Goal: Task Accomplishment & Management: Use online tool/utility

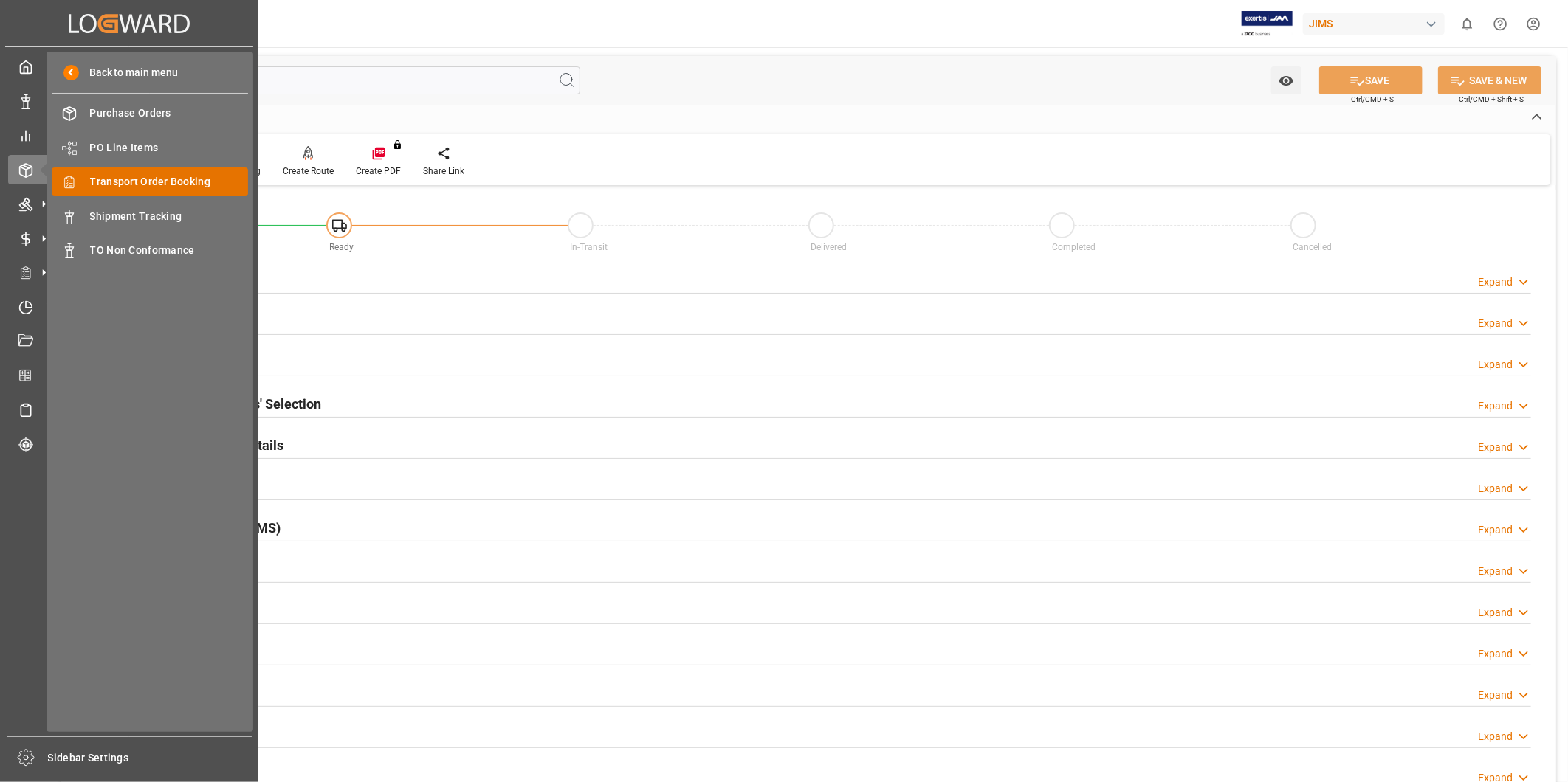
click at [130, 186] on span "Transport Order Booking" at bounding box center [170, 182] width 159 height 15
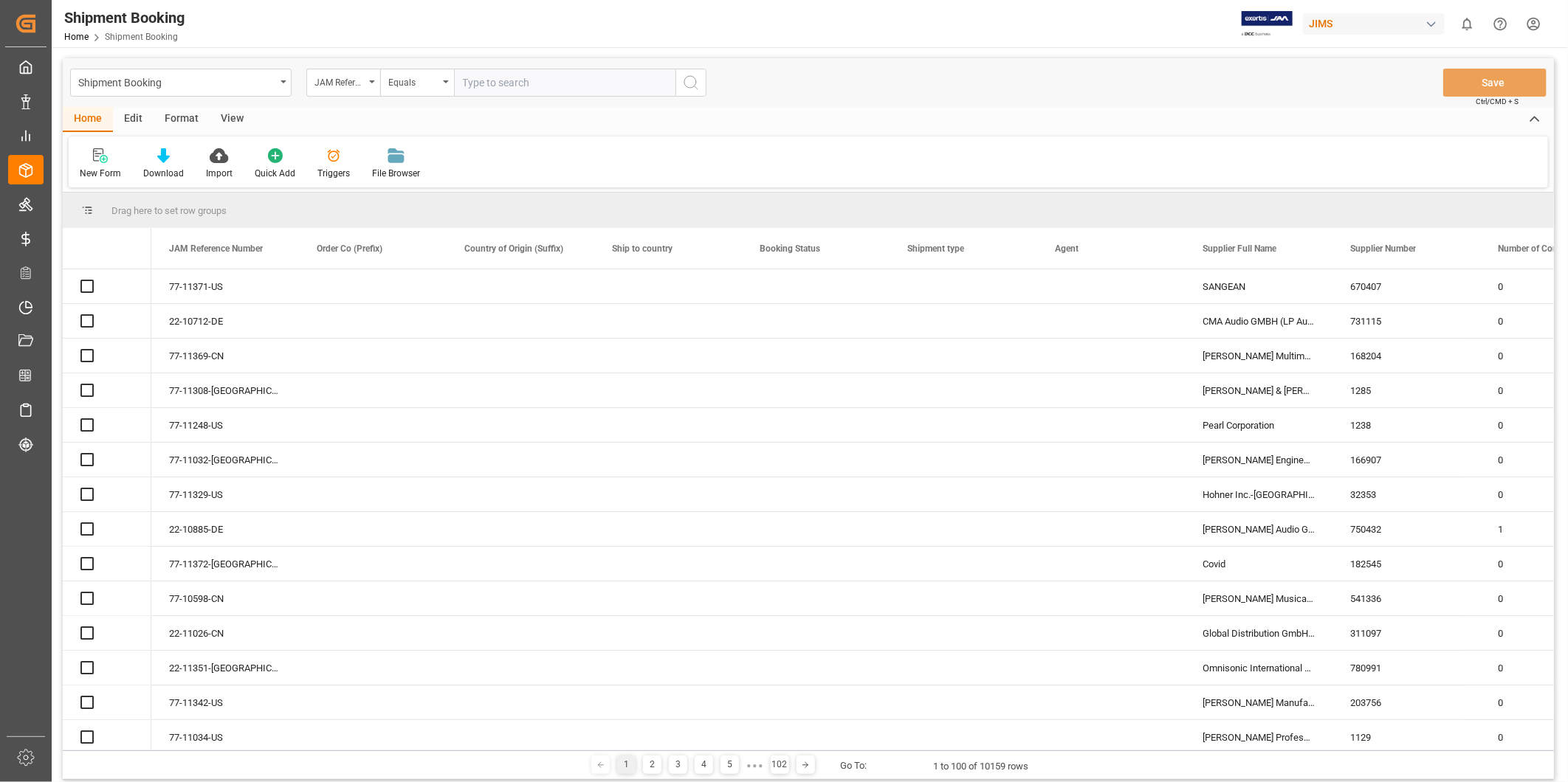
click at [577, 85] on input "text" at bounding box center [565, 82] width 222 height 28
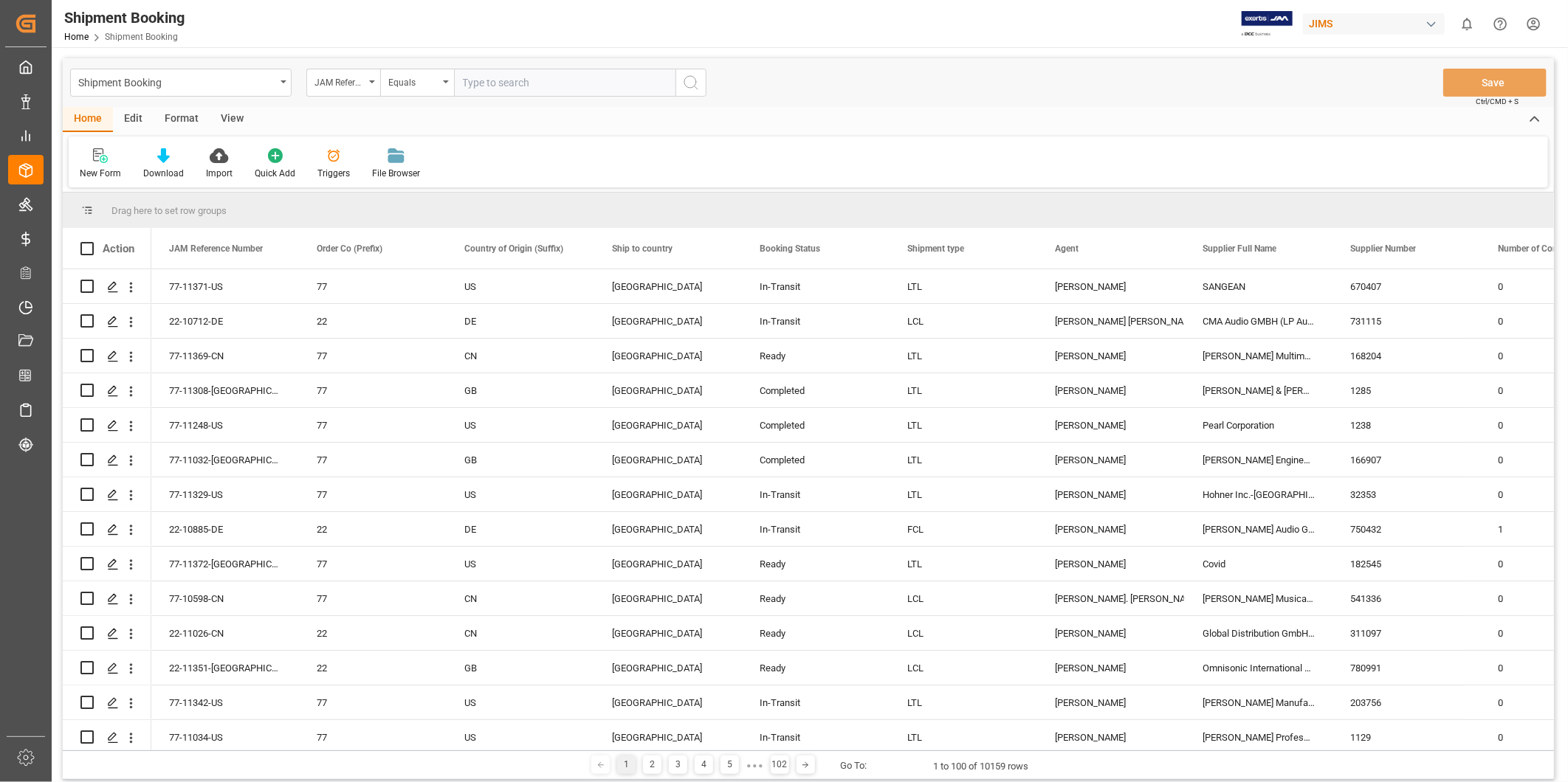
click at [579, 90] on input "text" at bounding box center [565, 82] width 222 height 28
type input "22-10200-CN"
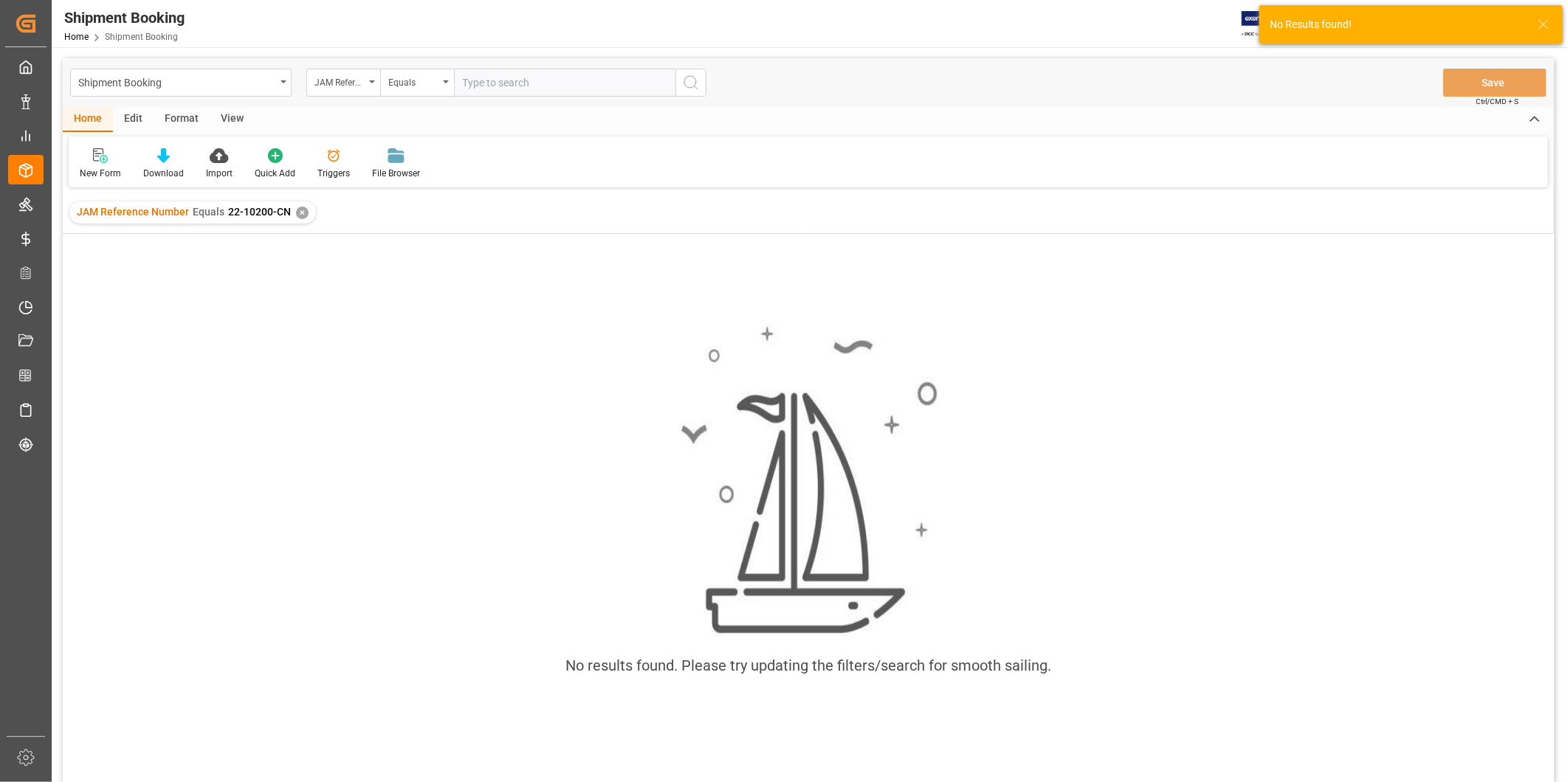
click at [540, 84] on input "text" at bounding box center [565, 82] width 222 height 28
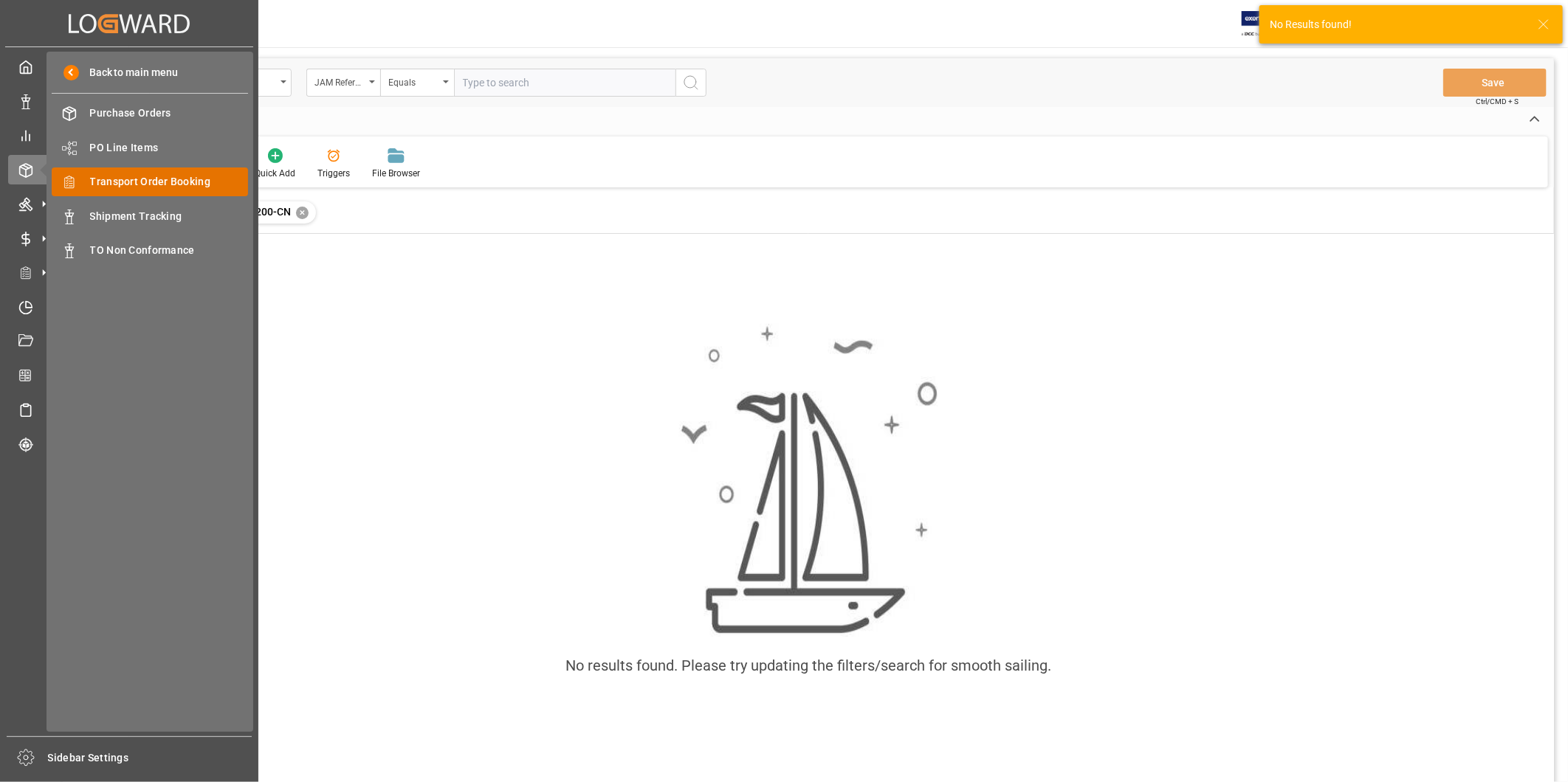
click at [104, 182] on span "Transport Order Booking" at bounding box center [170, 182] width 159 height 15
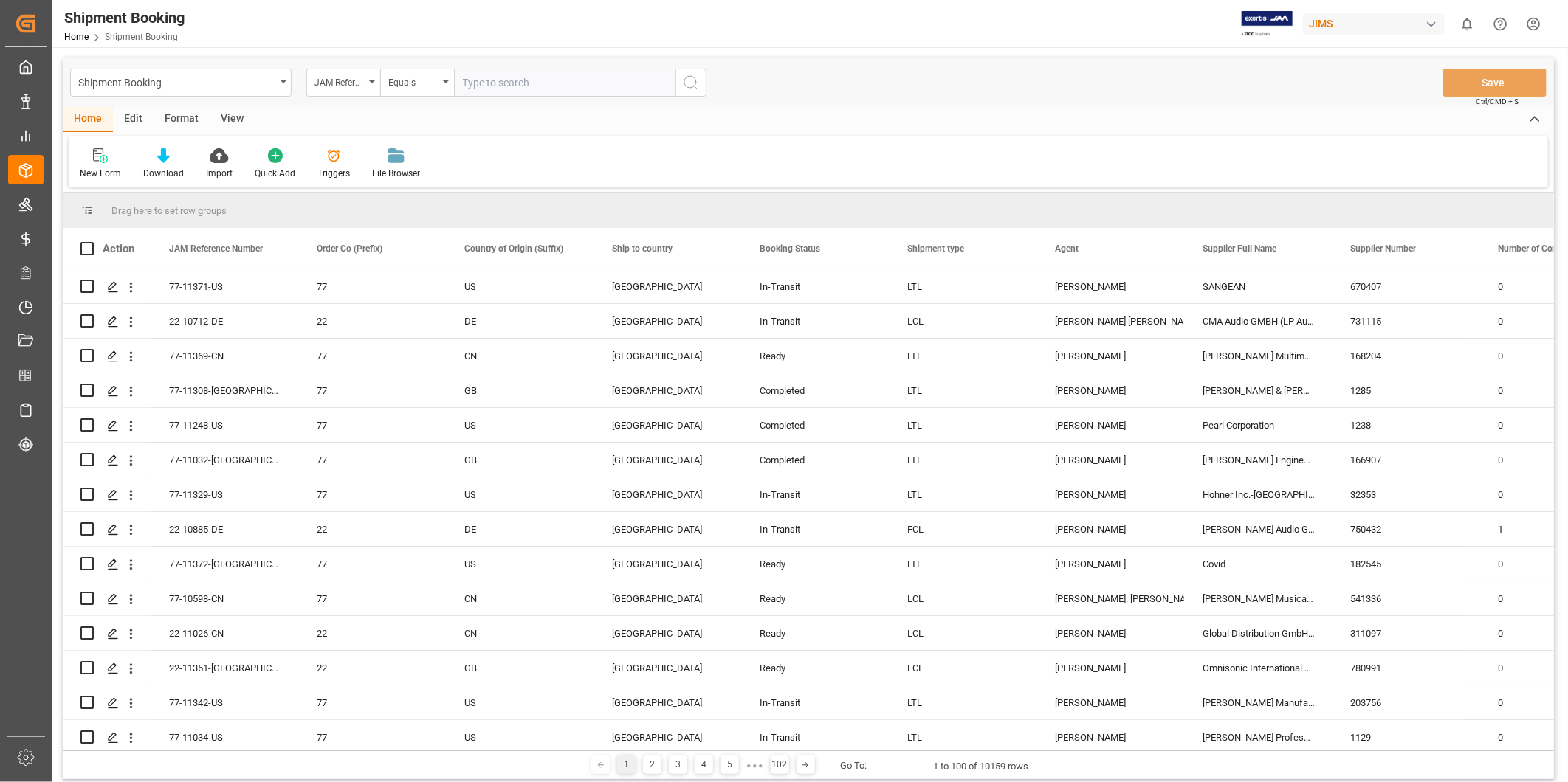
click at [526, 84] on input "text" at bounding box center [565, 82] width 222 height 28
paste input "22-10200-CN"
type input "22-10200-CN"
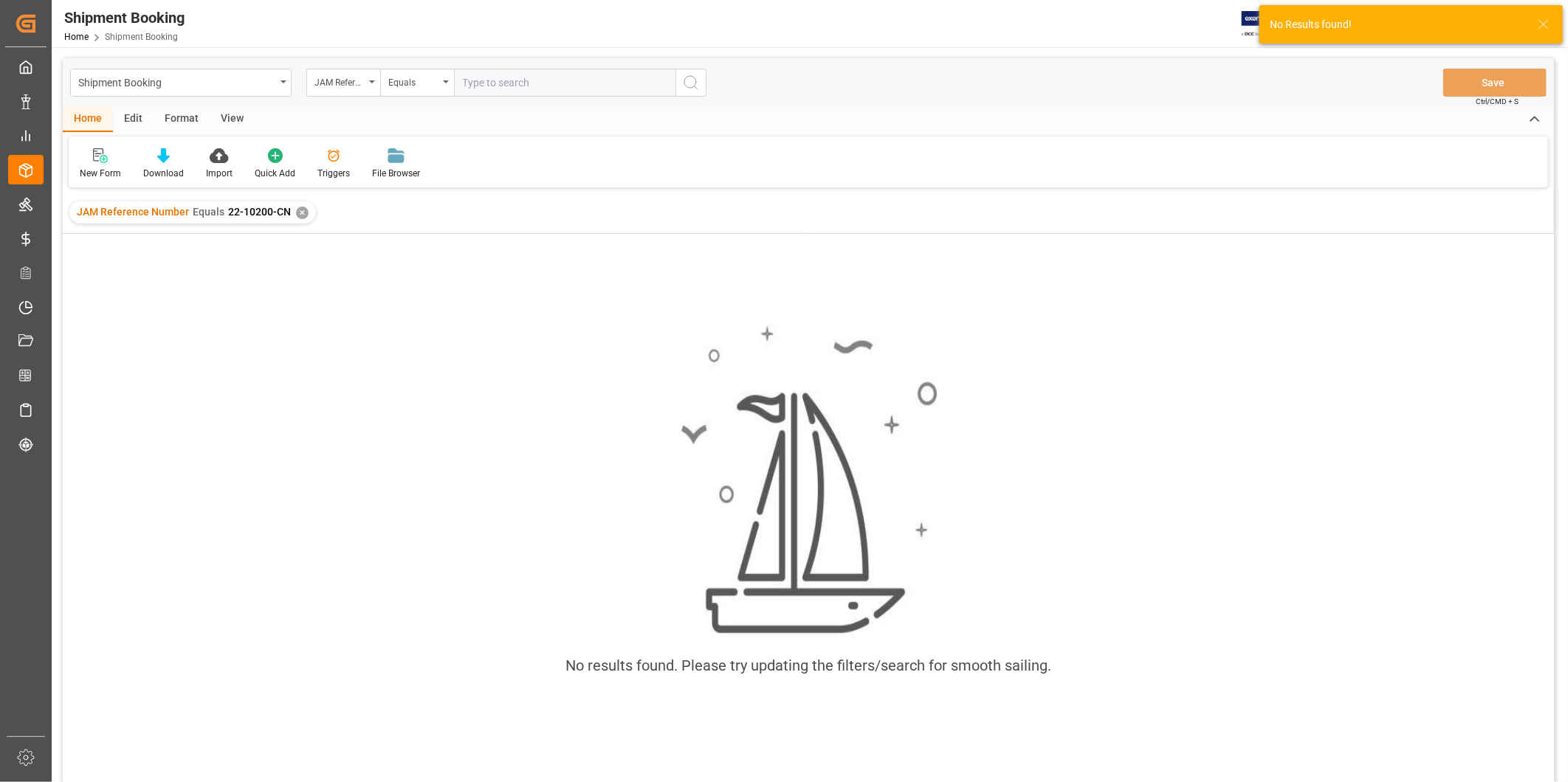
click at [548, 82] on input "text" at bounding box center [565, 82] width 222 height 28
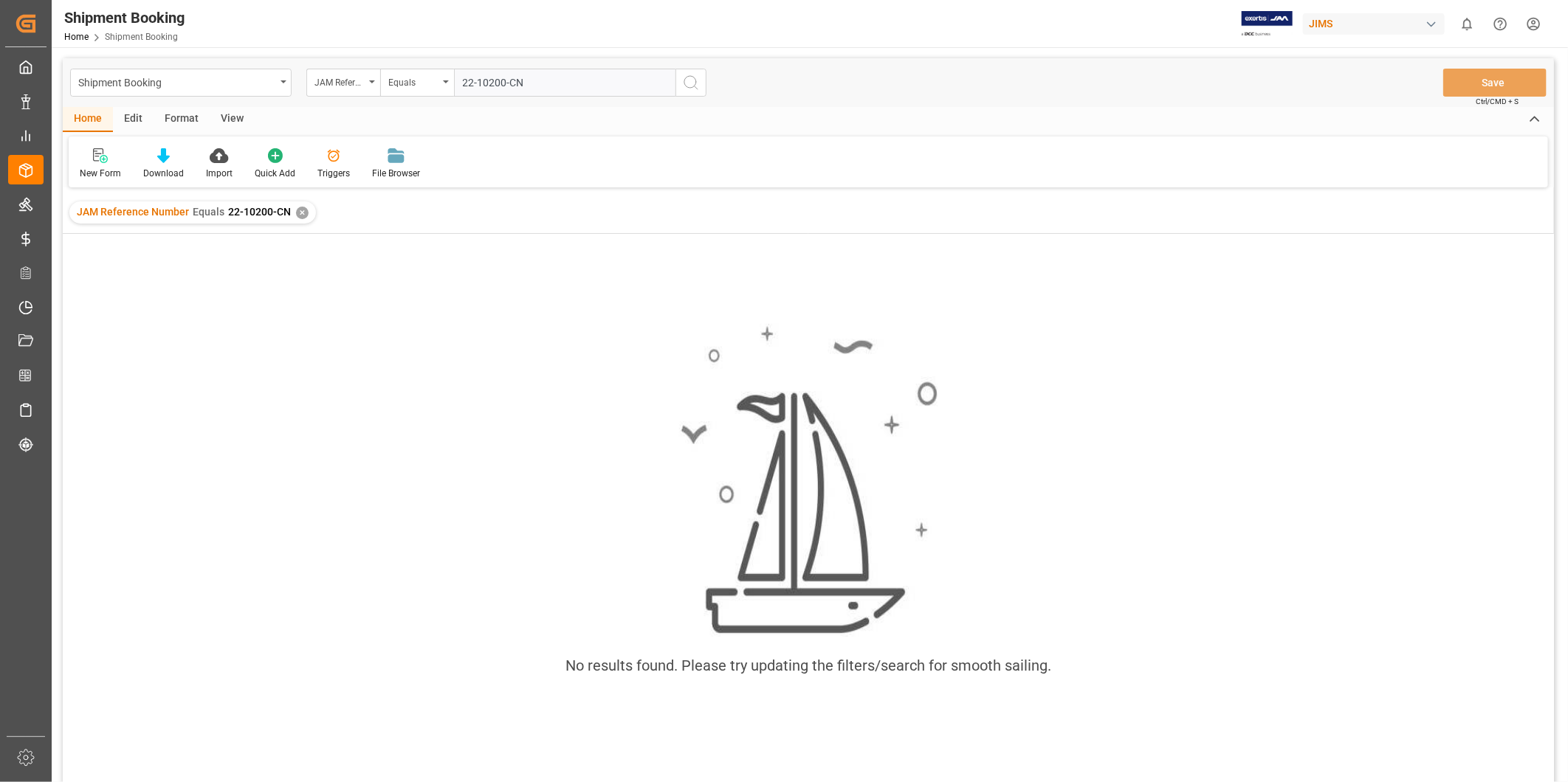
type input "22-10200-CN"
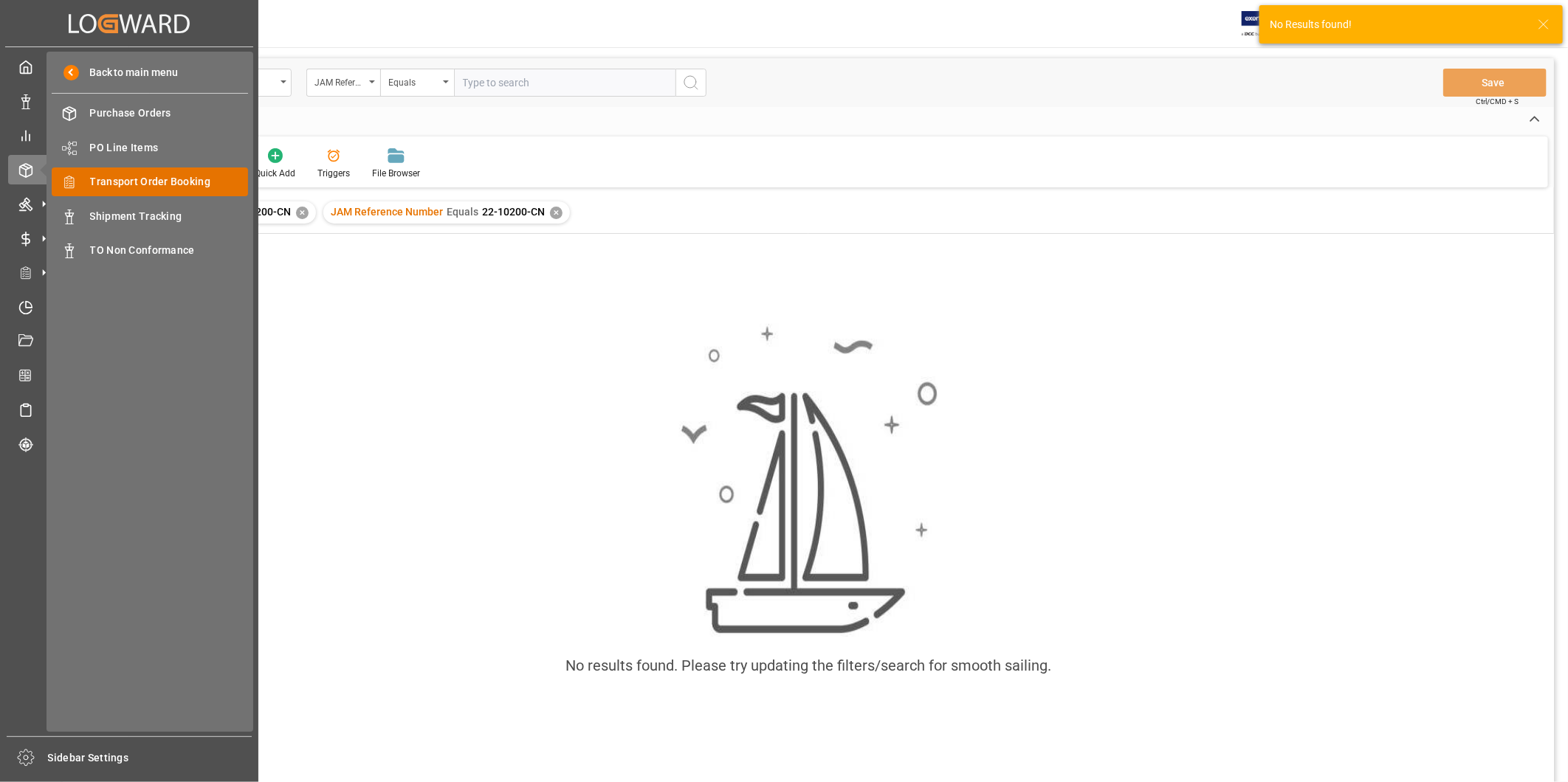
click at [107, 187] on span "Transport Order Booking" at bounding box center [170, 182] width 159 height 15
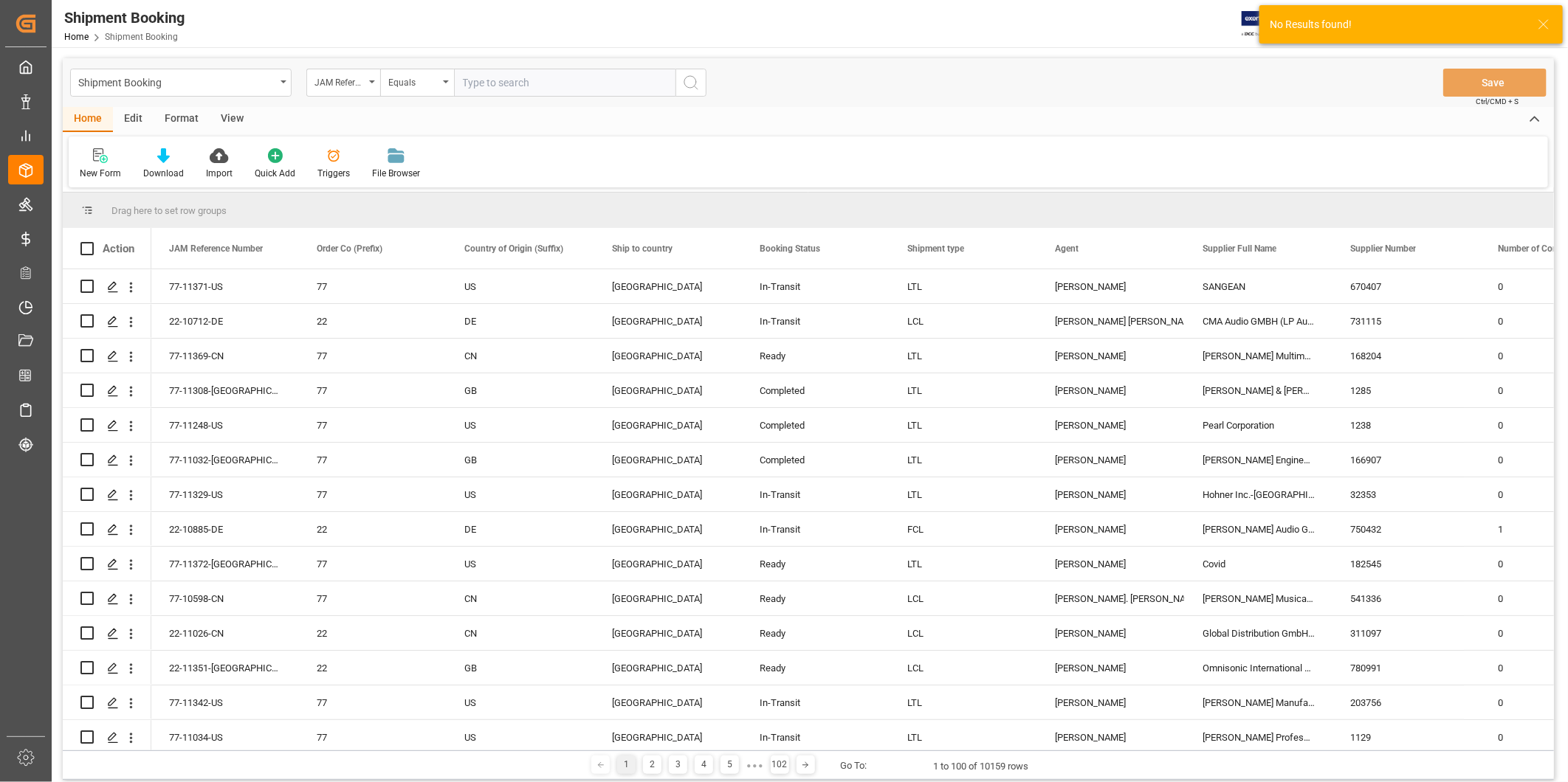
click at [504, 84] on input "text" at bounding box center [565, 82] width 222 height 28
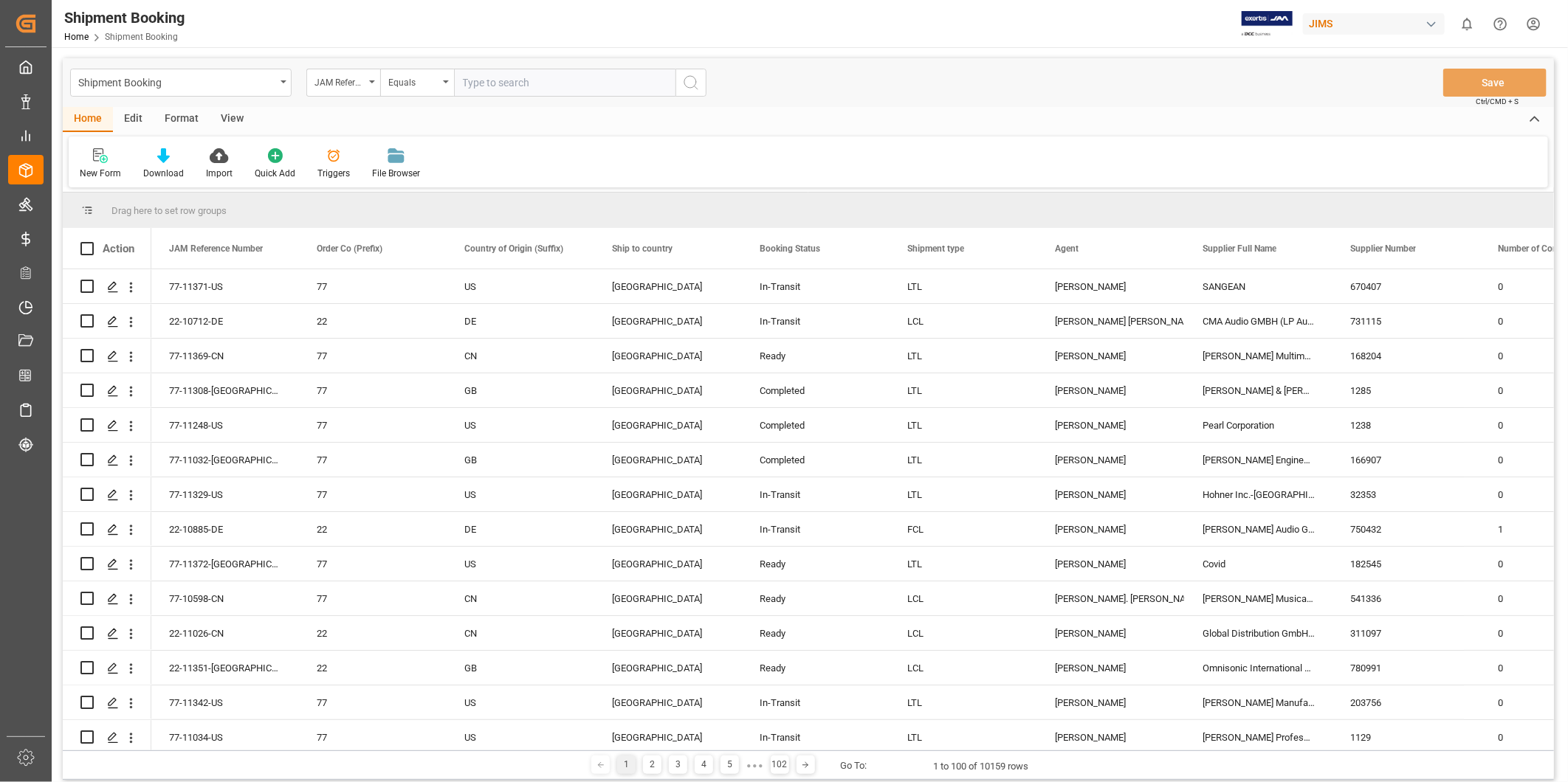
paste input "22-10200-CN"
type input "22-10200-CN"
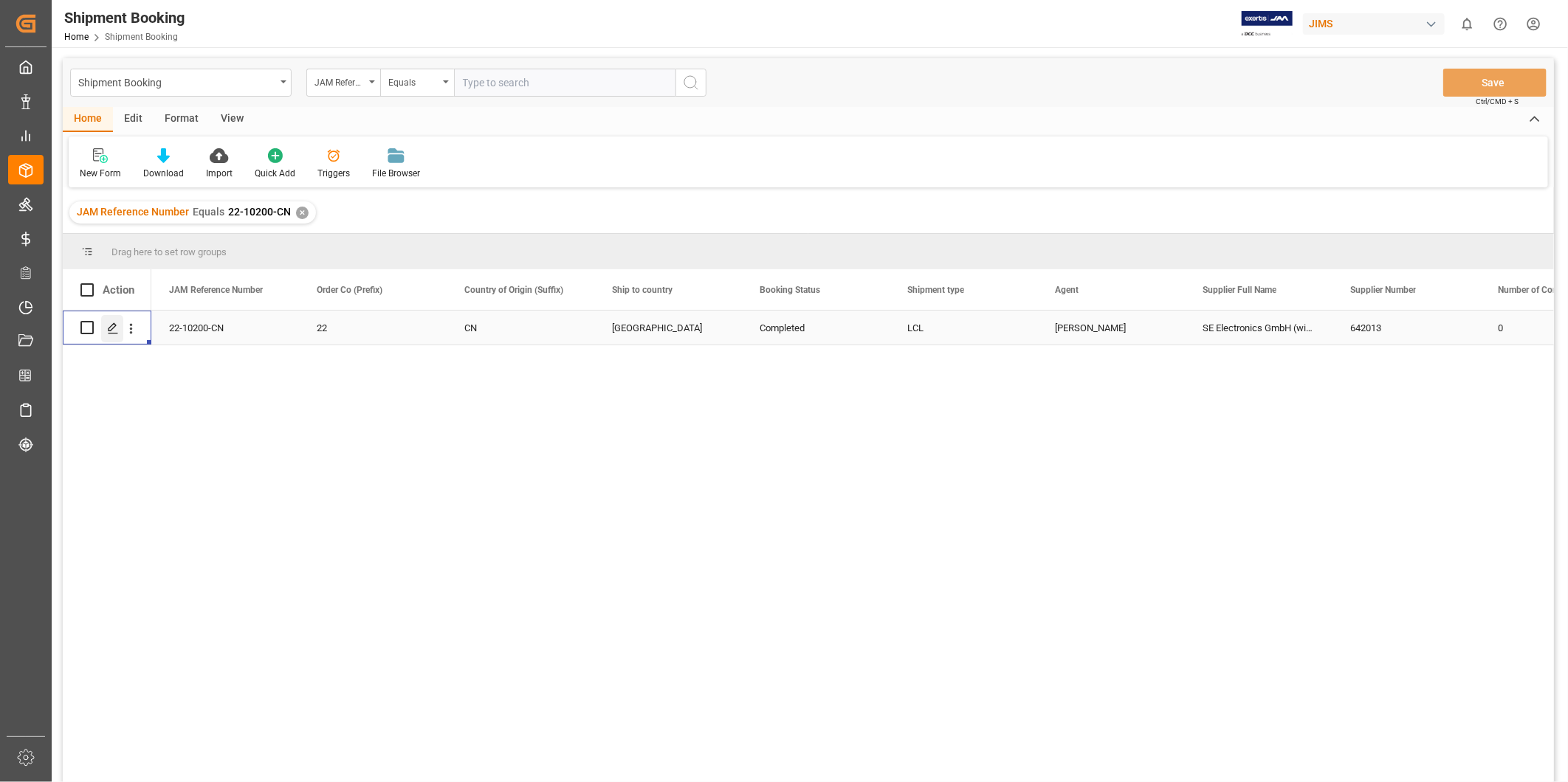
click at [117, 327] on icon "Press SPACE to select this row." at bounding box center [112, 328] width 11 height 11
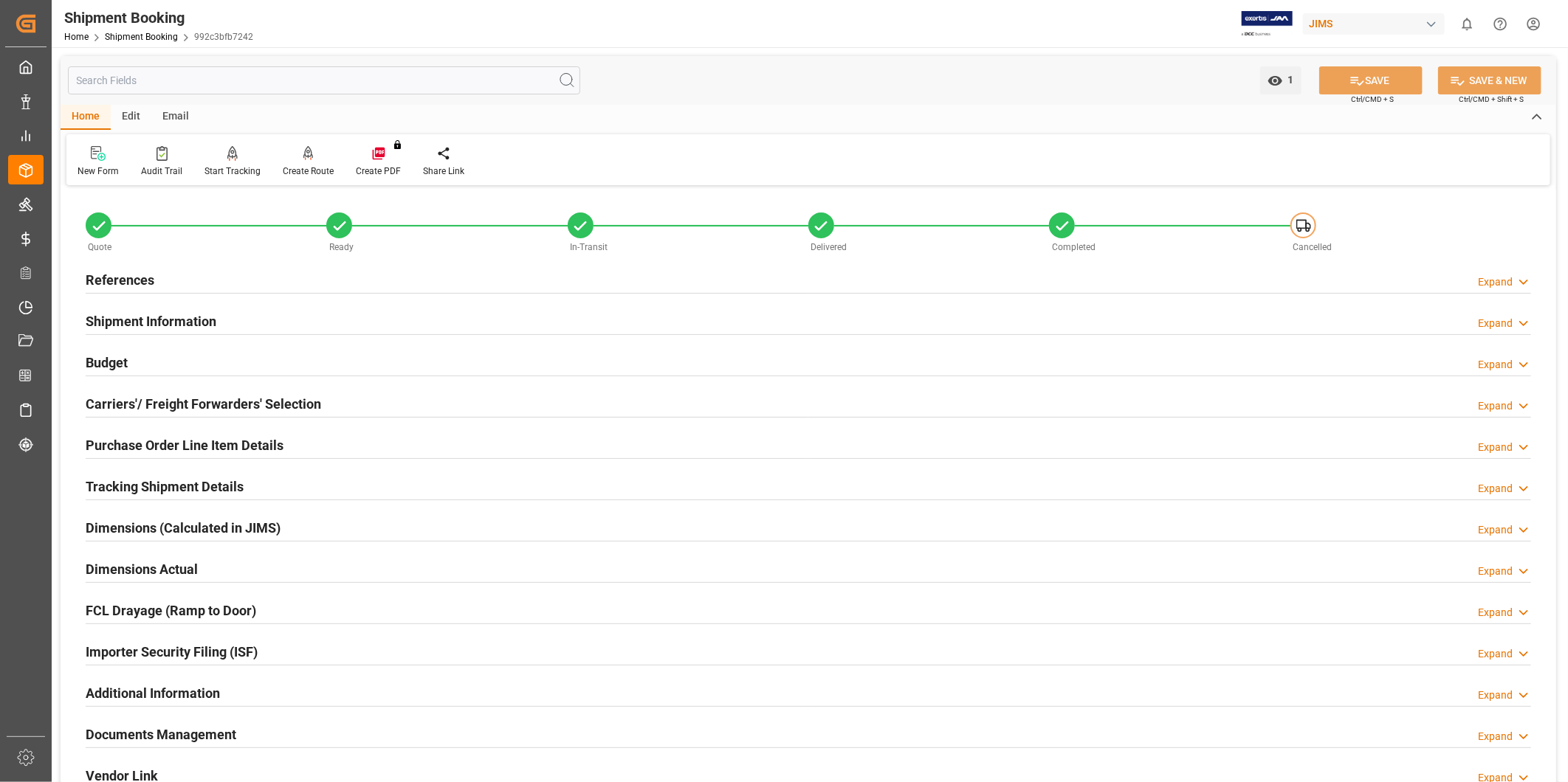
click at [314, 404] on h2 "Carriers'/ Freight Forwarders' Selection" at bounding box center [203, 404] width 236 height 20
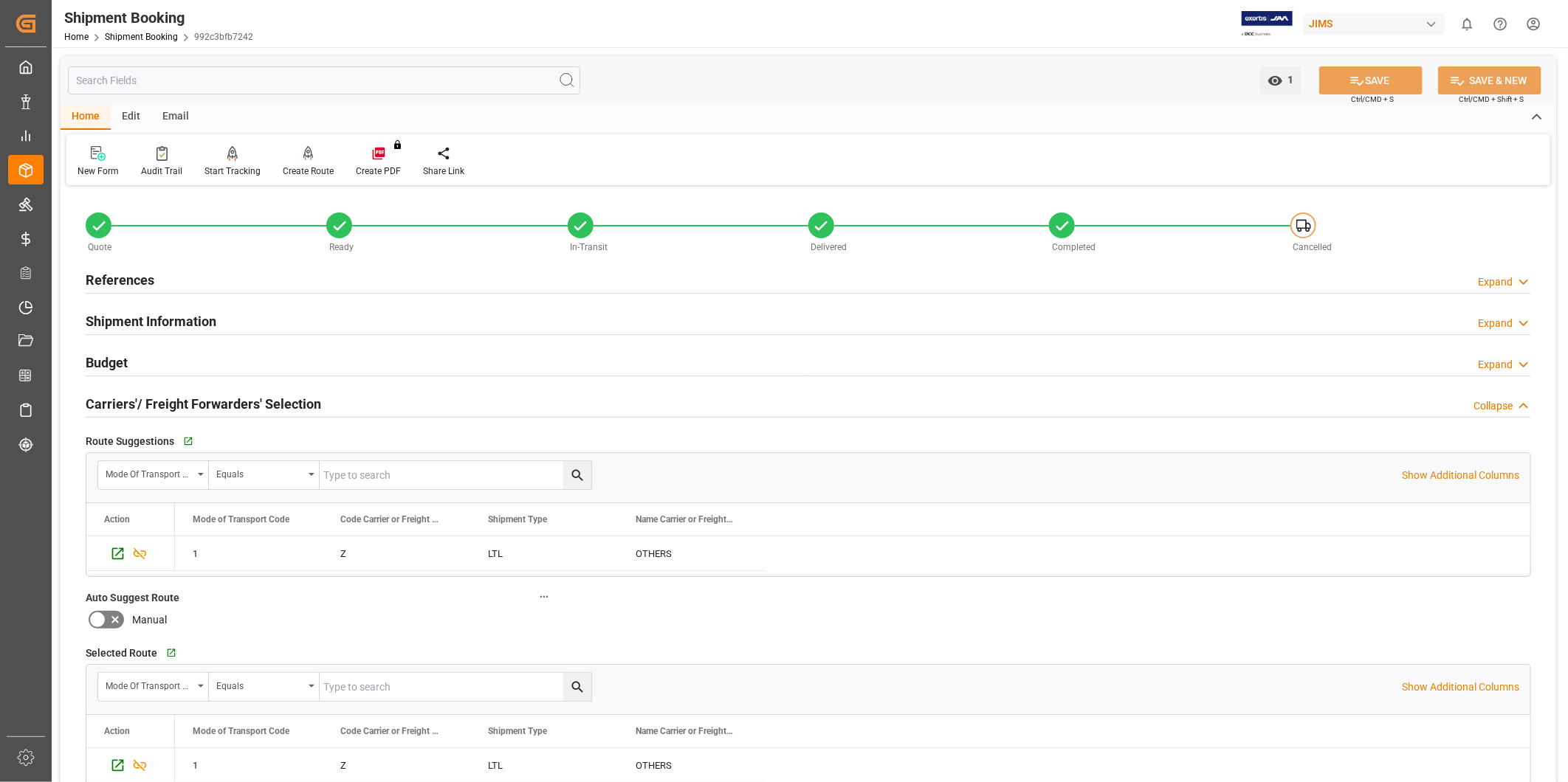
click at [314, 402] on h2 "Carriers'/ Freight Forwarders' Selection" at bounding box center [203, 404] width 236 height 20
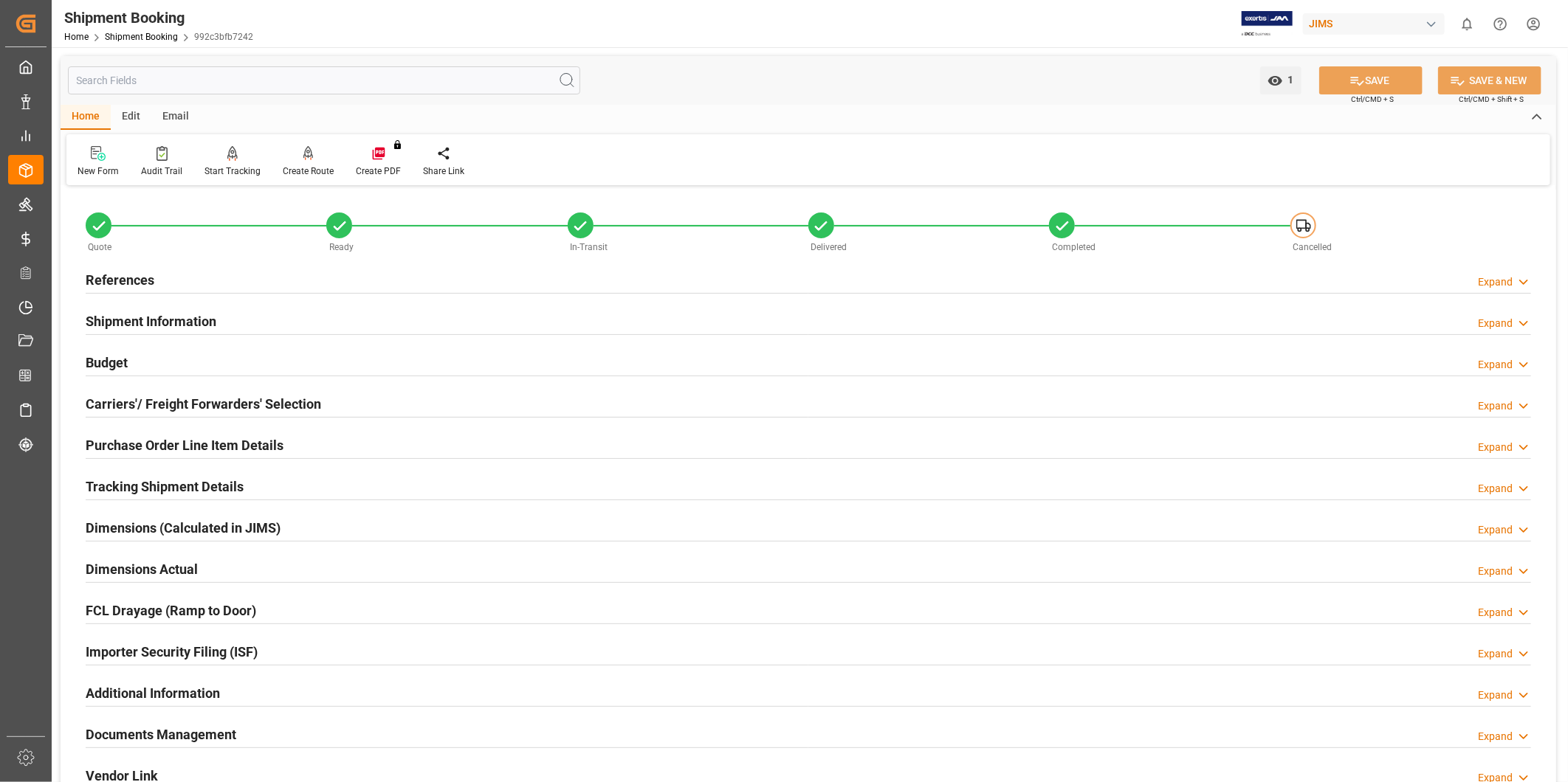
click at [299, 406] on h2 "Carriers'/ Freight Forwarders' Selection" at bounding box center [203, 404] width 236 height 20
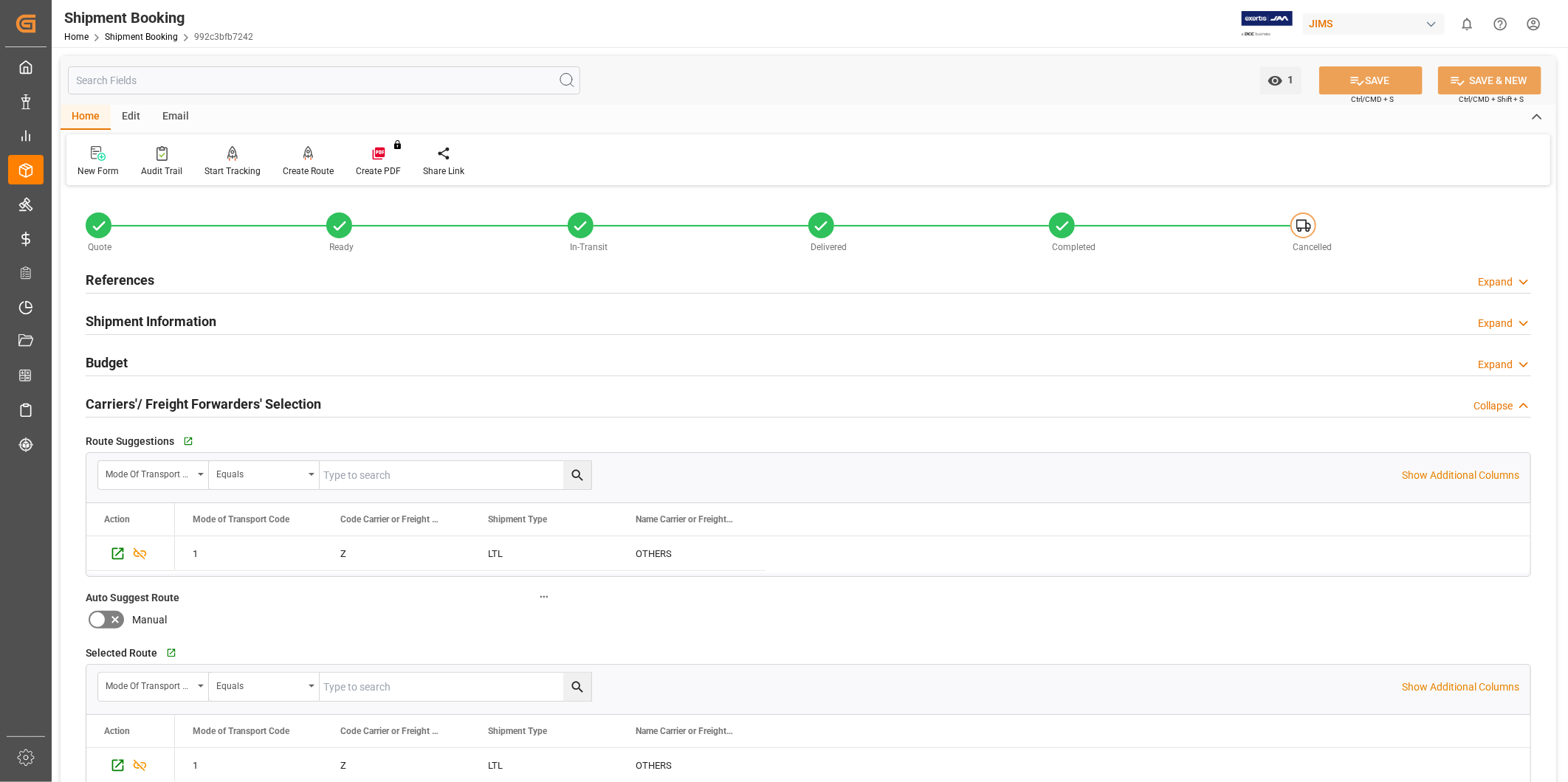
click at [299, 406] on h2 "Carriers'/ Freight Forwarders' Selection" at bounding box center [203, 404] width 236 height 20
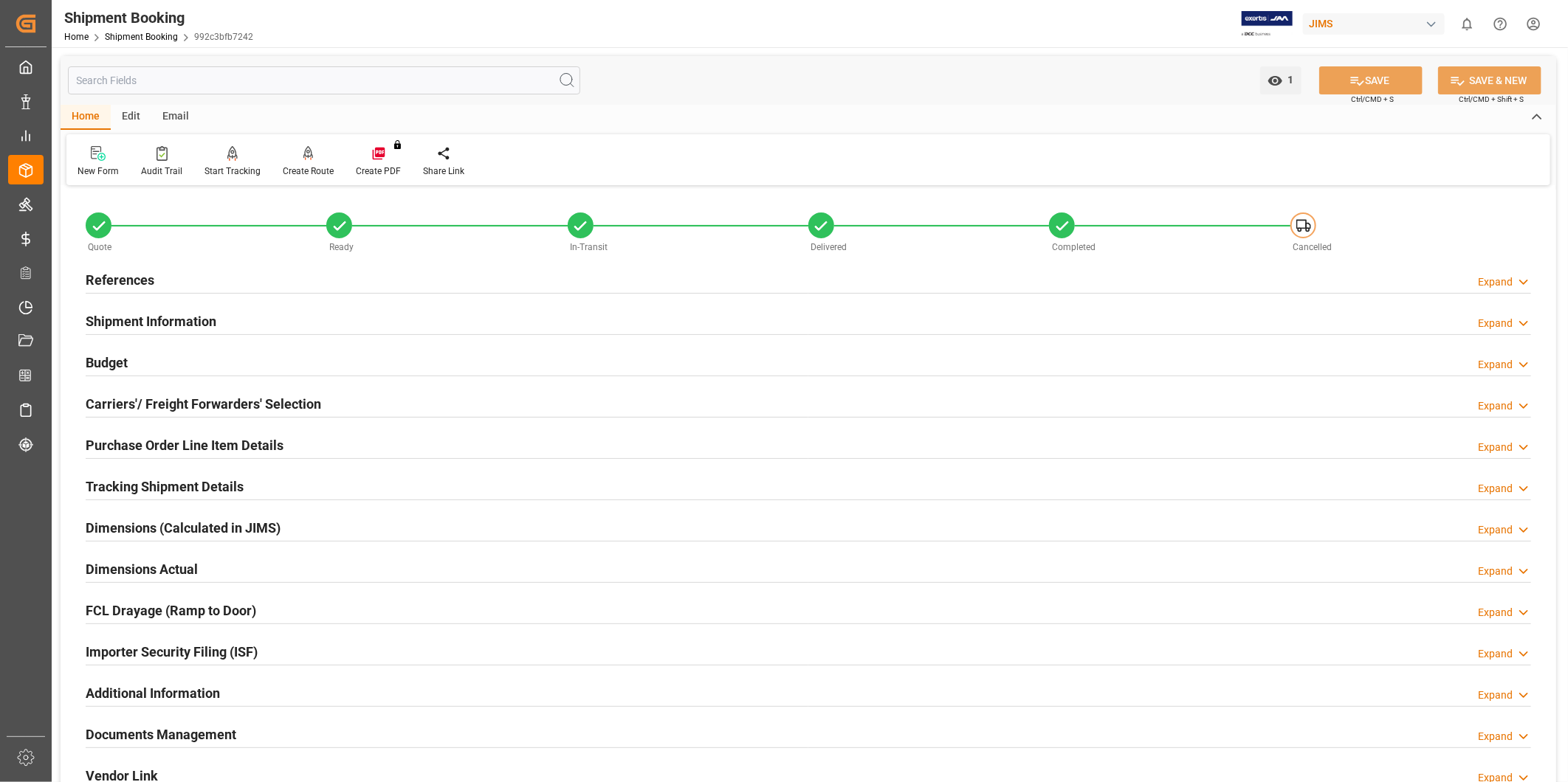
click at [118, 358] on div "Budget" at bounding box center [107, 362] width 42 height 28
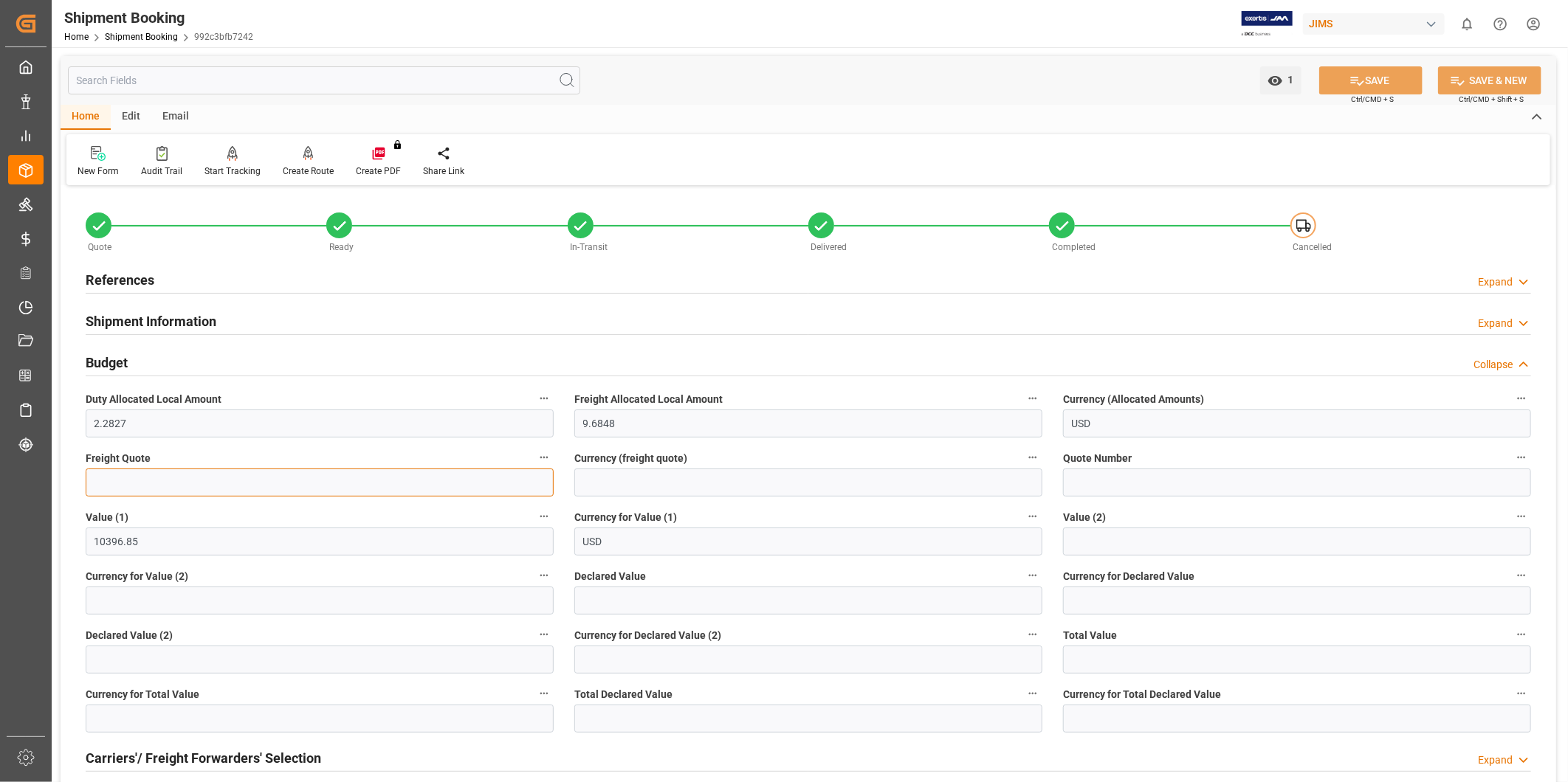
click at [231, 481] on input "text" at bounding box center [319, 482] width 468 height 28
type input "0"
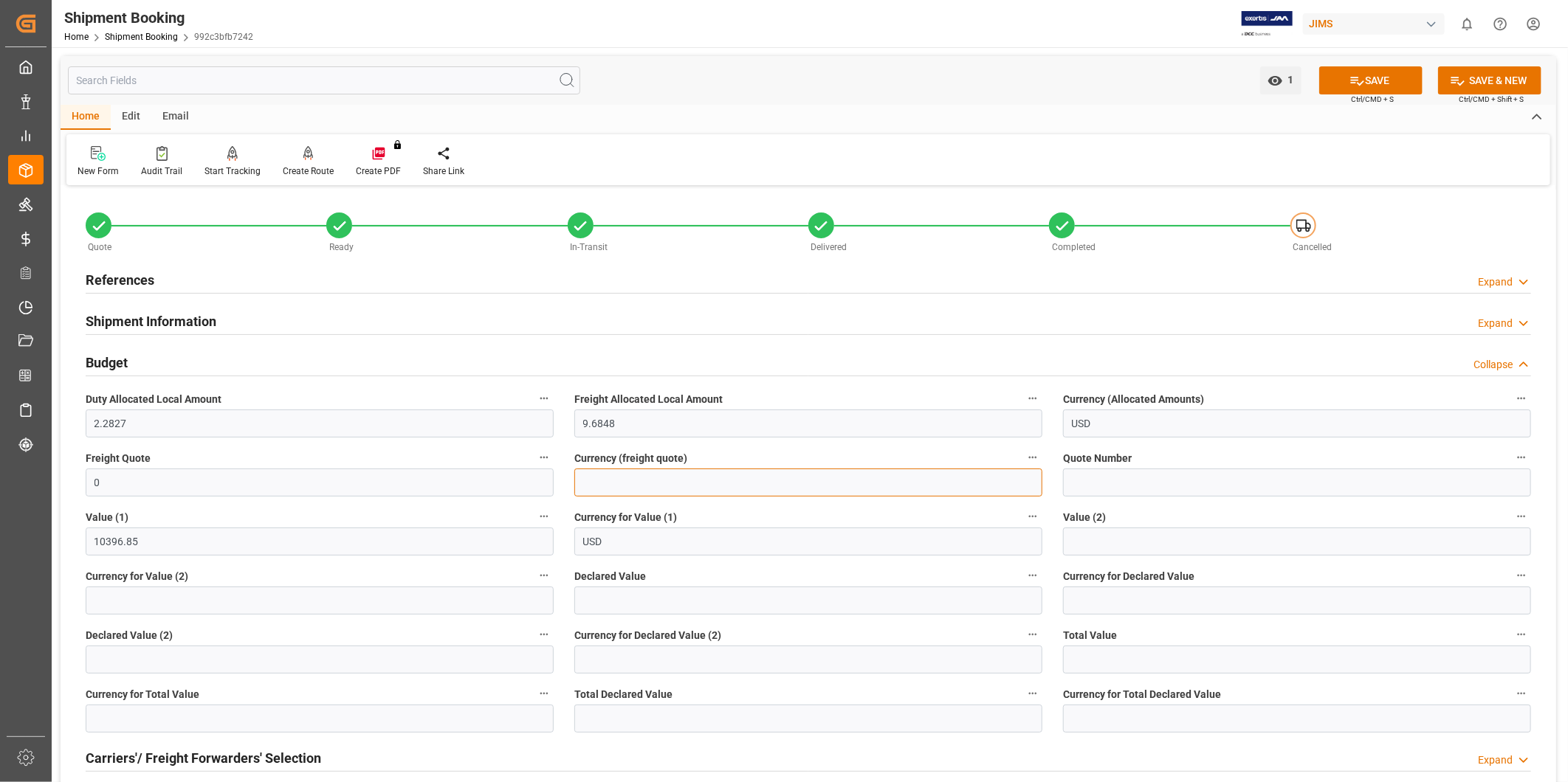
click at [668, 476] on input at bounding box center [808, 482] width 468 height 28
type input "USD"
click at [1376, 85] on button "SAVE" at bounding box center [1371, 81] width 104 height 28
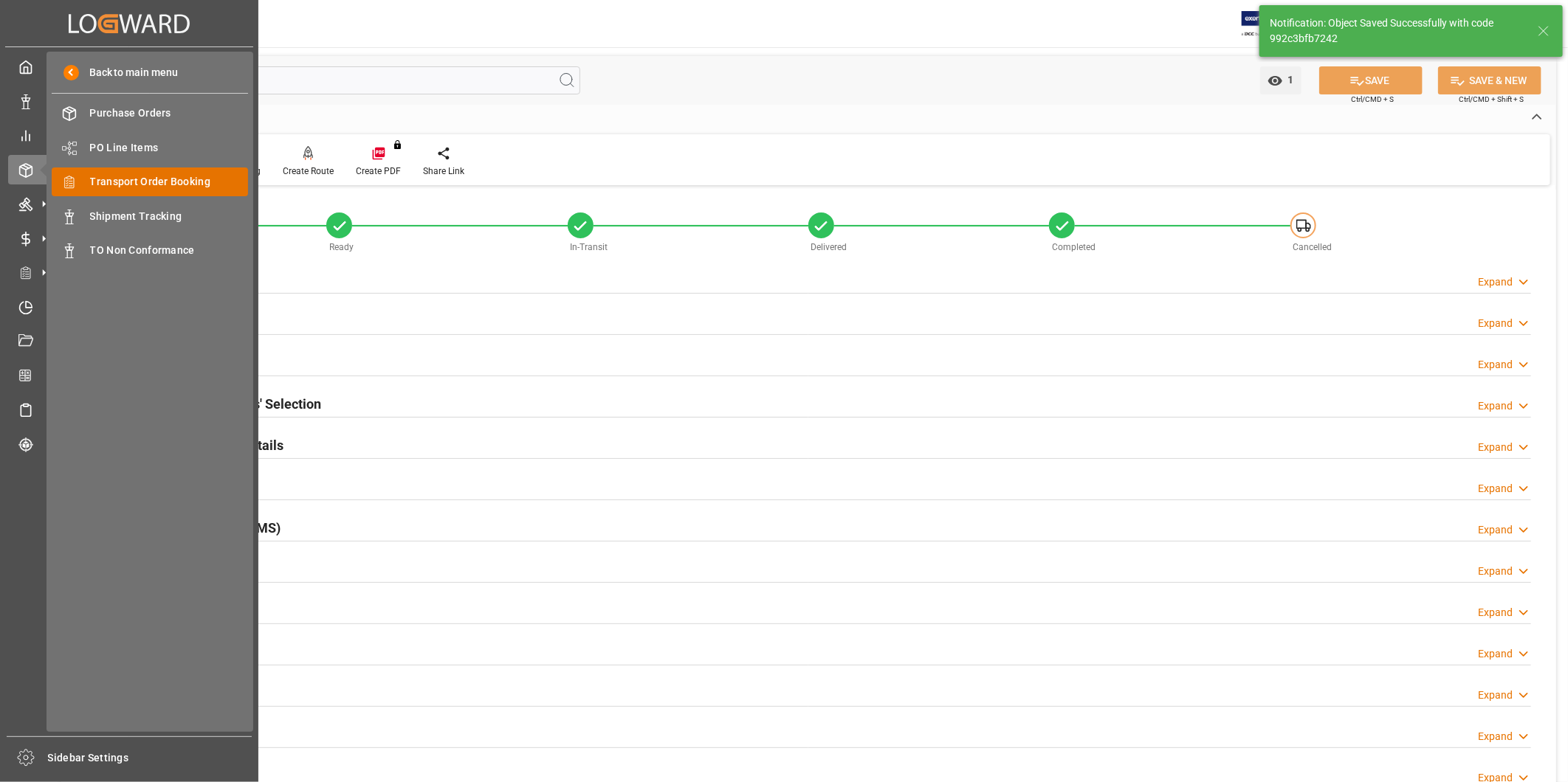
click at [121, 187] on span "Transport Order Booking" at bounding box center [170, 182] width 159 height 15
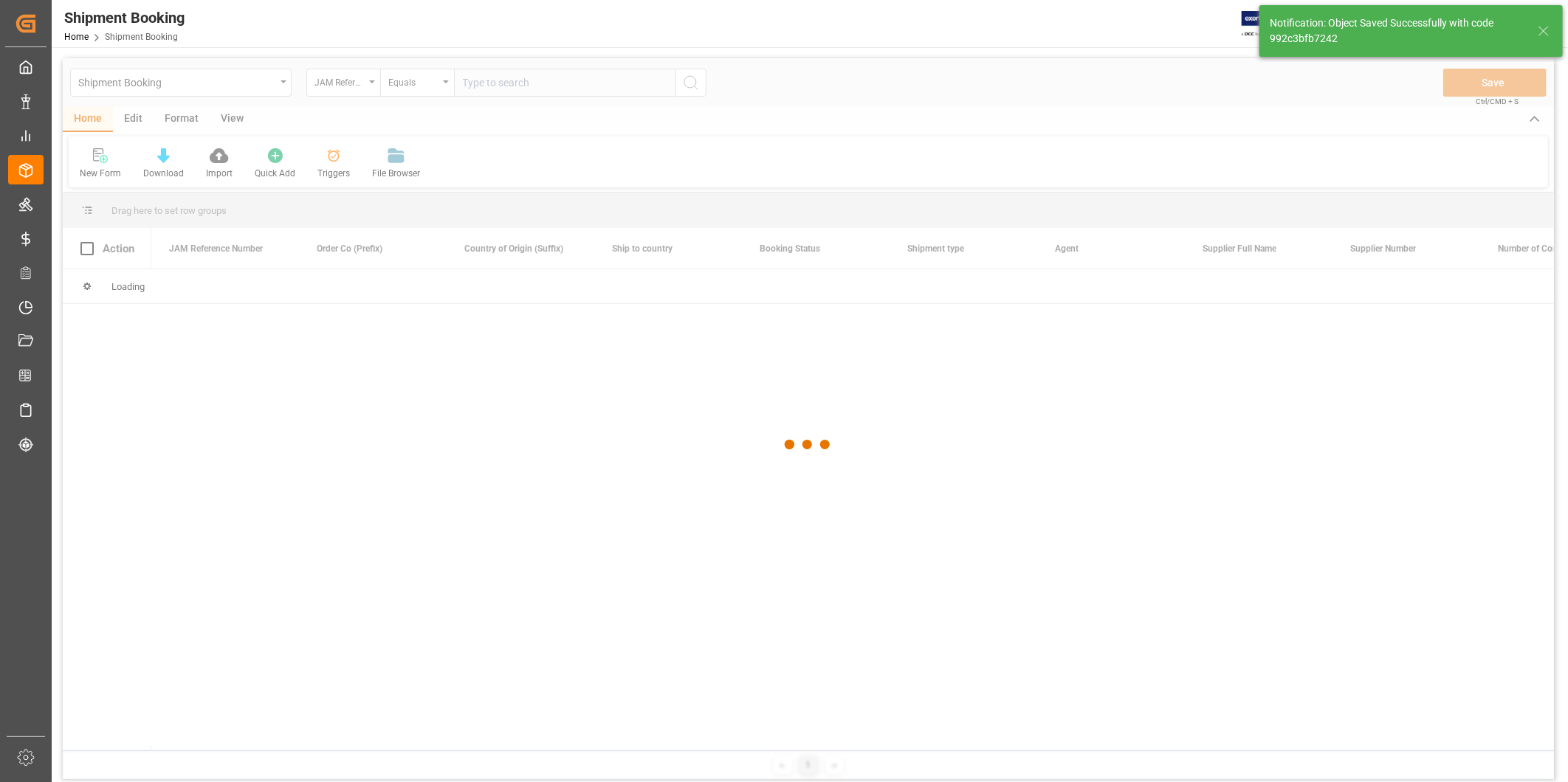
click at [572, 87] on div at bounding box center [808, 445] width 1491 height 773
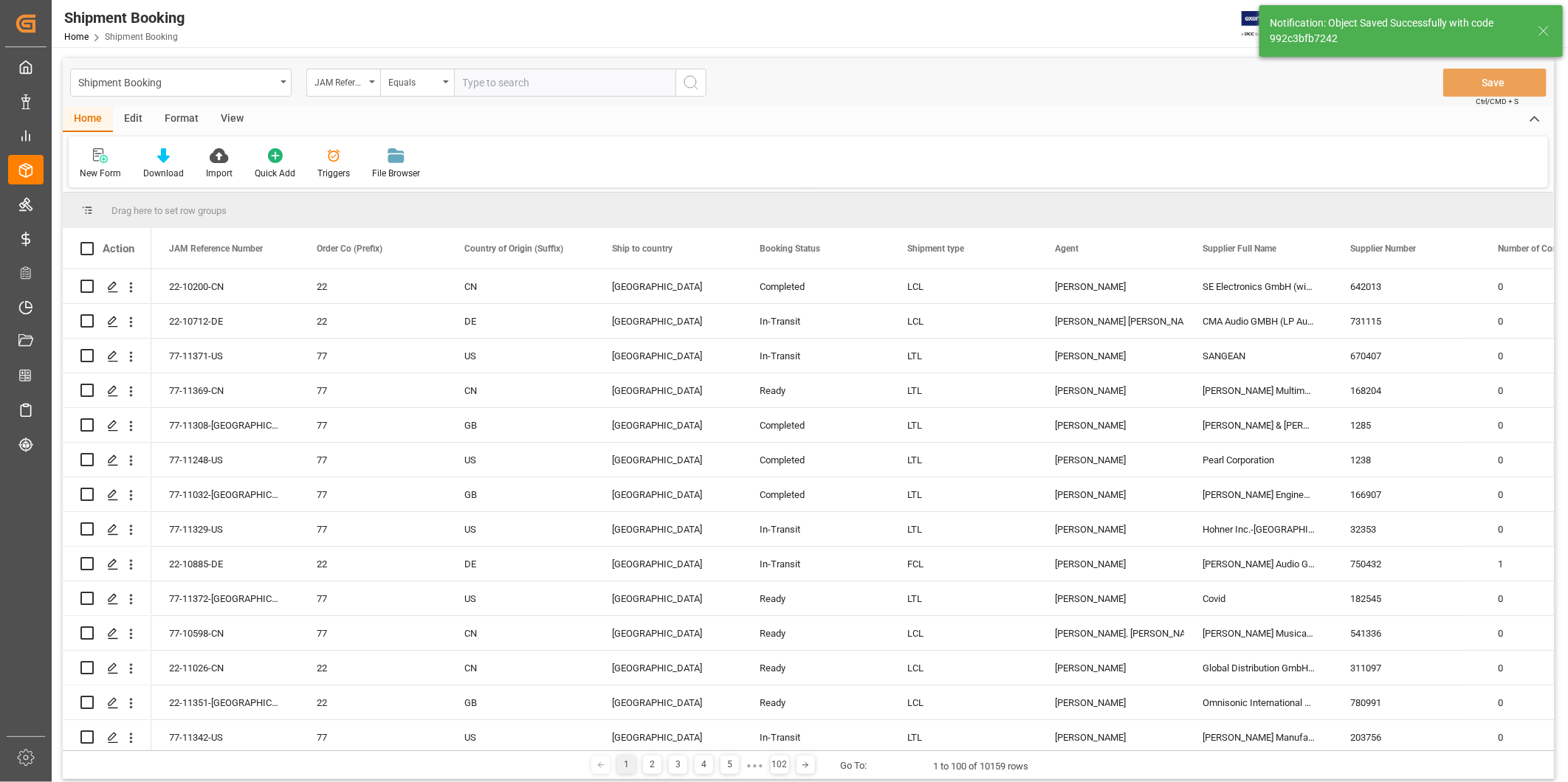
click at [572, 87] on input "text" at bounding box center [565, 82] width 222 height 28
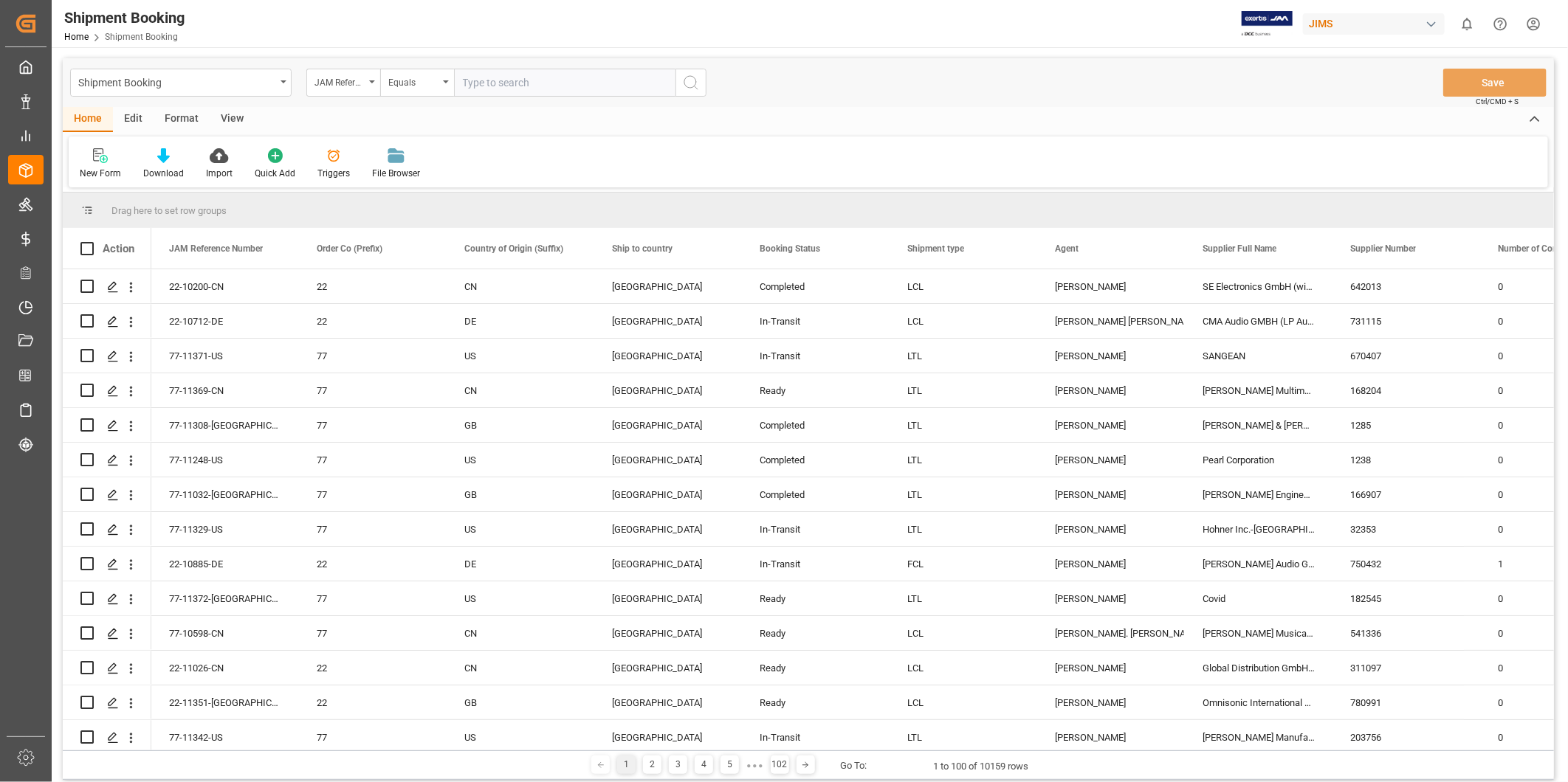
paste input "22-8416-KR"
type input "22-8416-KR"
click at [699, 84] on button "search button" at bounding box center [691, 82] width 31 height 28
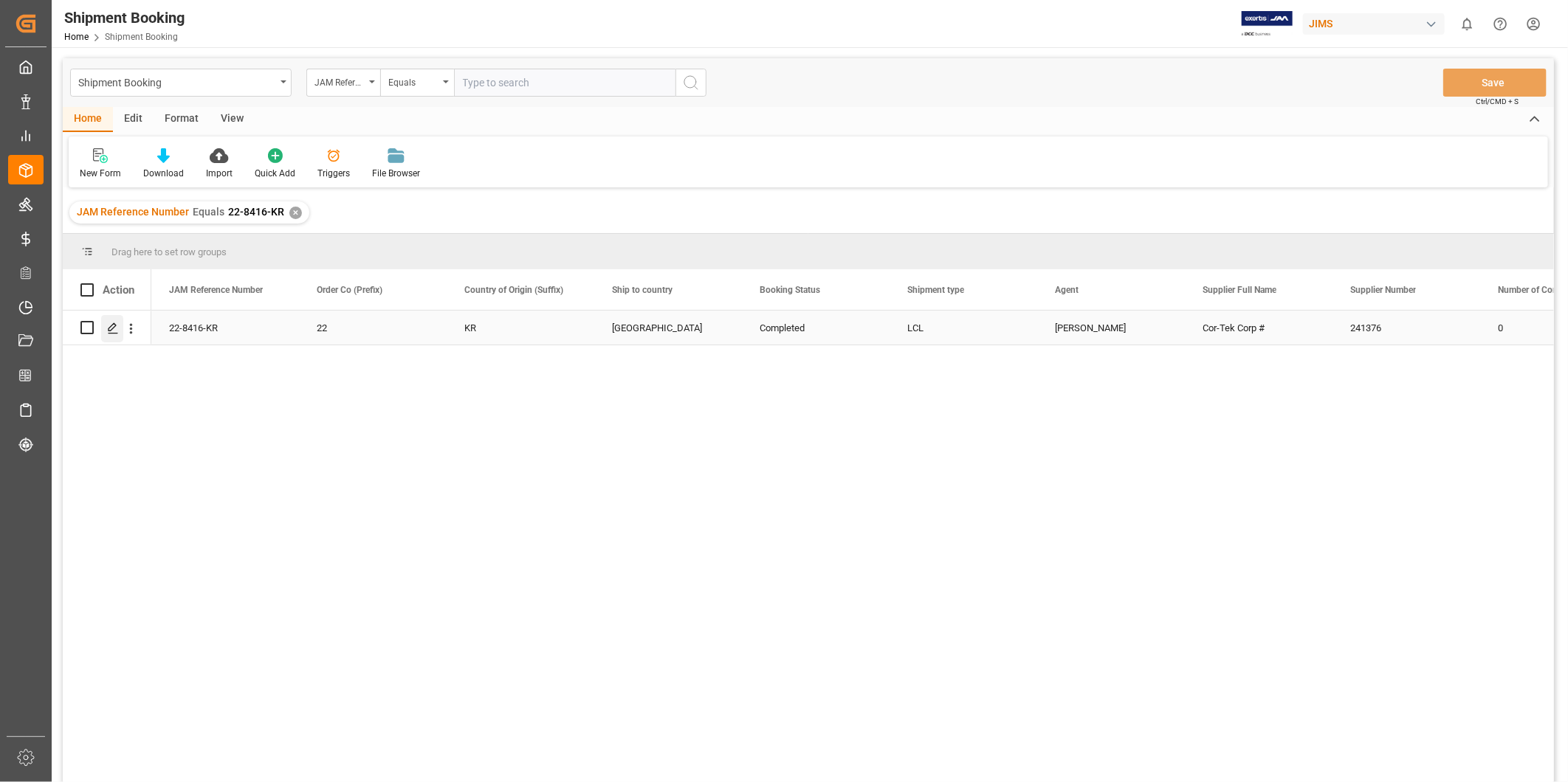
click at [115, 326] on icon "Press SPACE to select this row." at bounding box center [112, 328] width 11 height 11
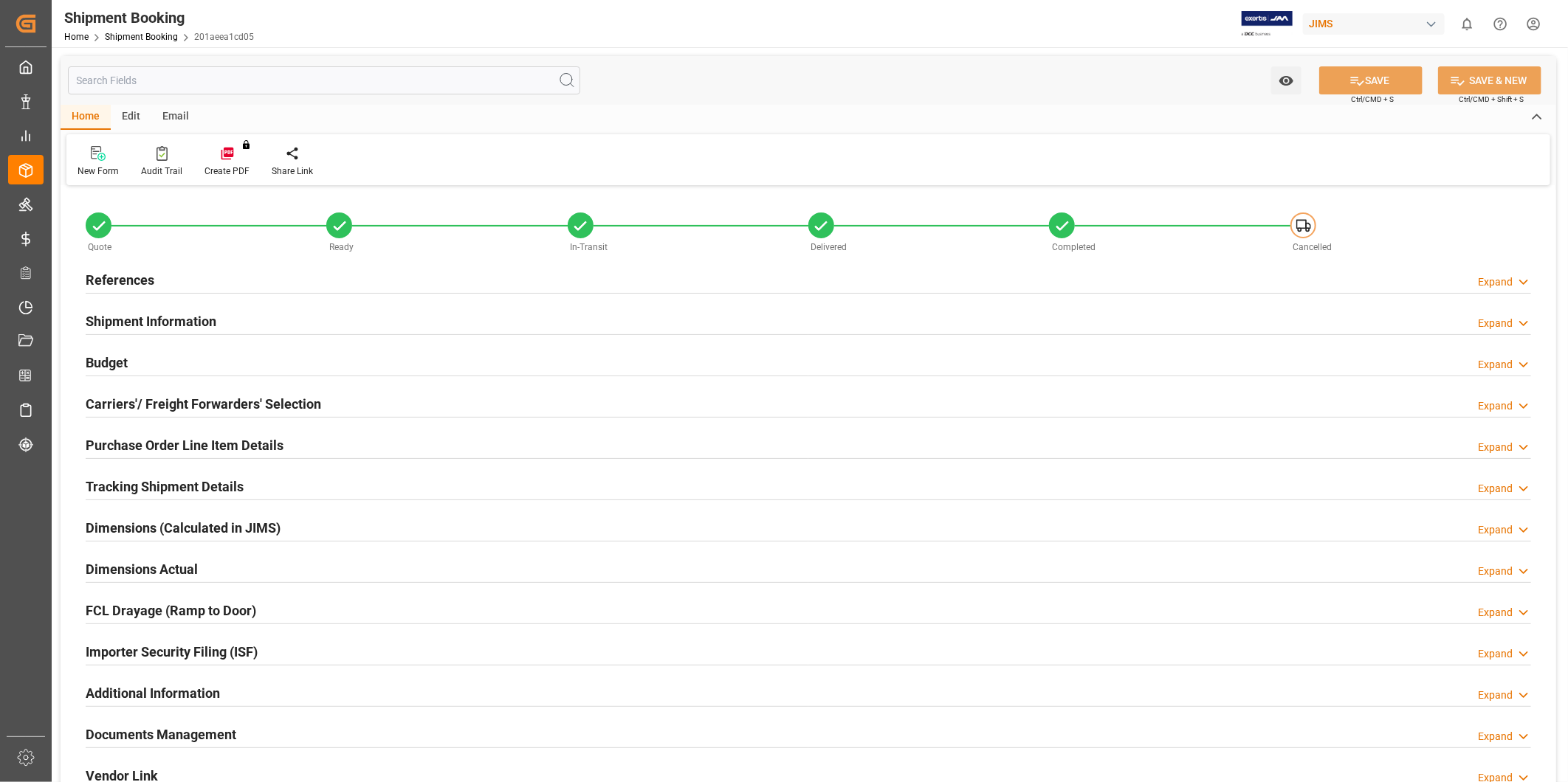
type input "0"
type input "26215.62"
click at [158, 359] on div "Budget Expand" at bounding box center [808, 362] width 1446 height 28
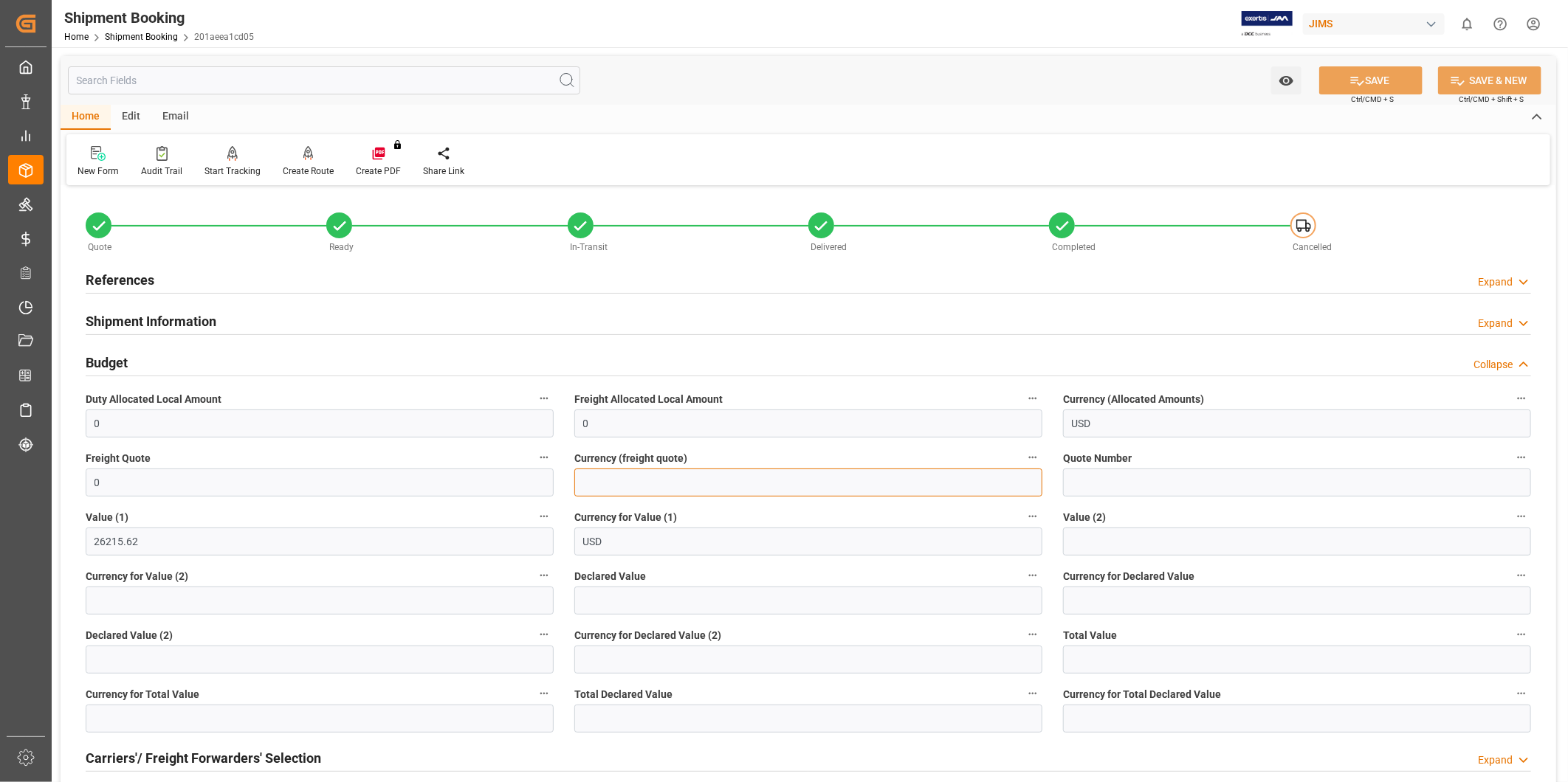
click at [610, 490] on input at bounding box center [808, 482] width 468 height 28
type input "USD"
click at [1371, 82] on button "SAVE" at bounding box center [1371, 81] width 104 height 28
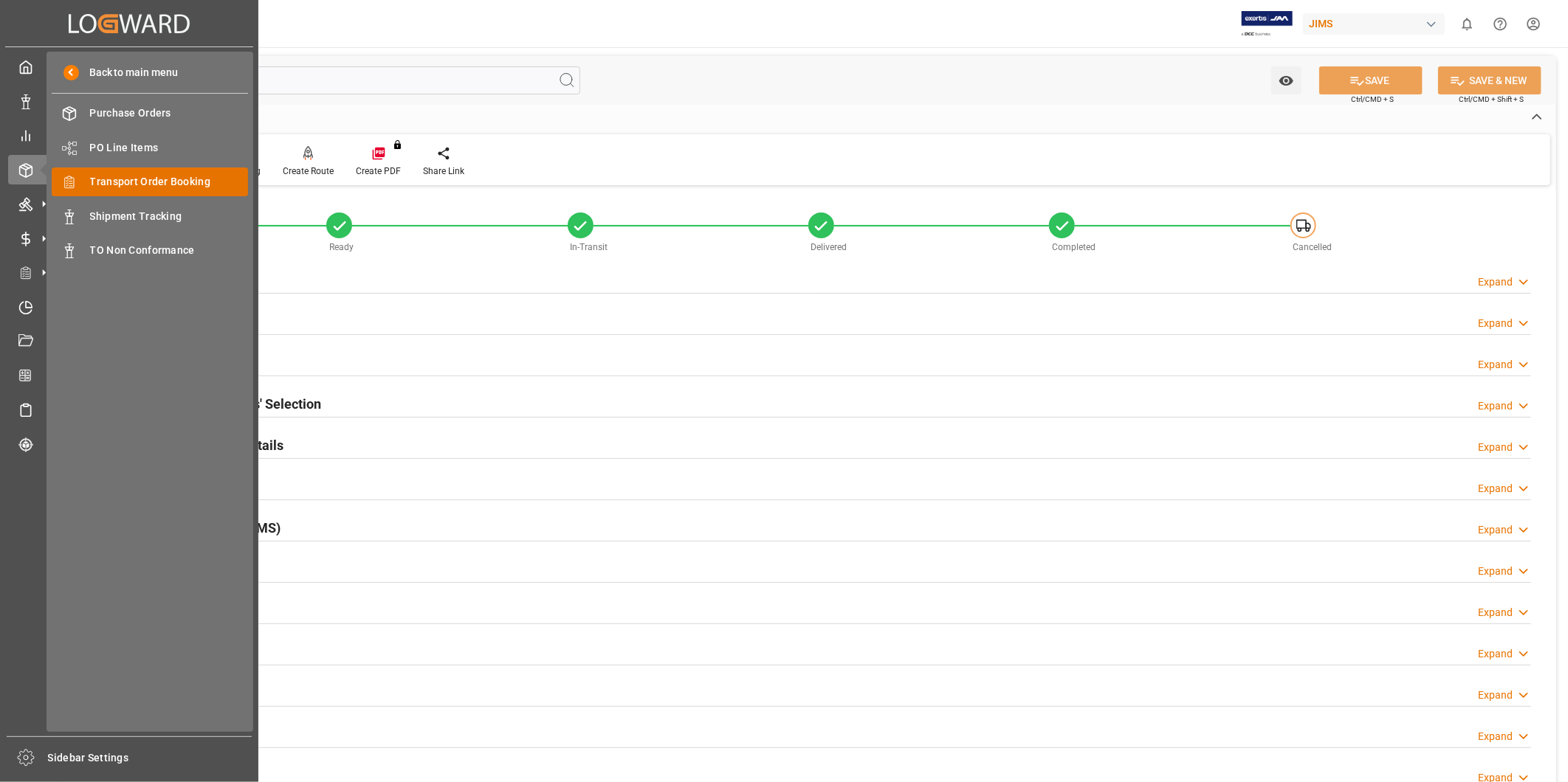
click at [115, 187] on span "Transport Order Booking" at bounding box center [170, 182] width 159 height 15
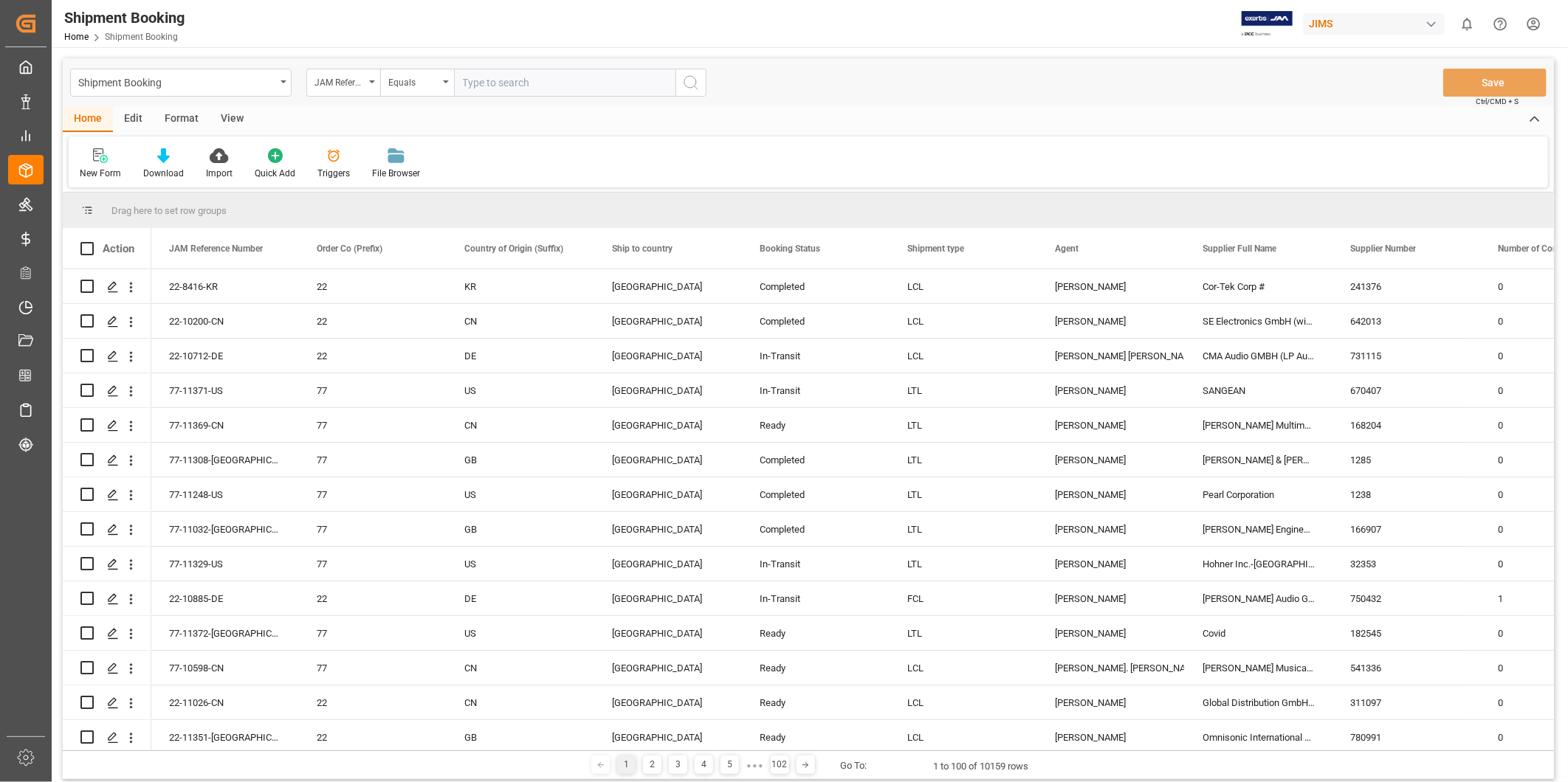
click at [591, 85] on input "text" at bounding box center [565, 82] width 222 height 28
type input "22-9247-CN"
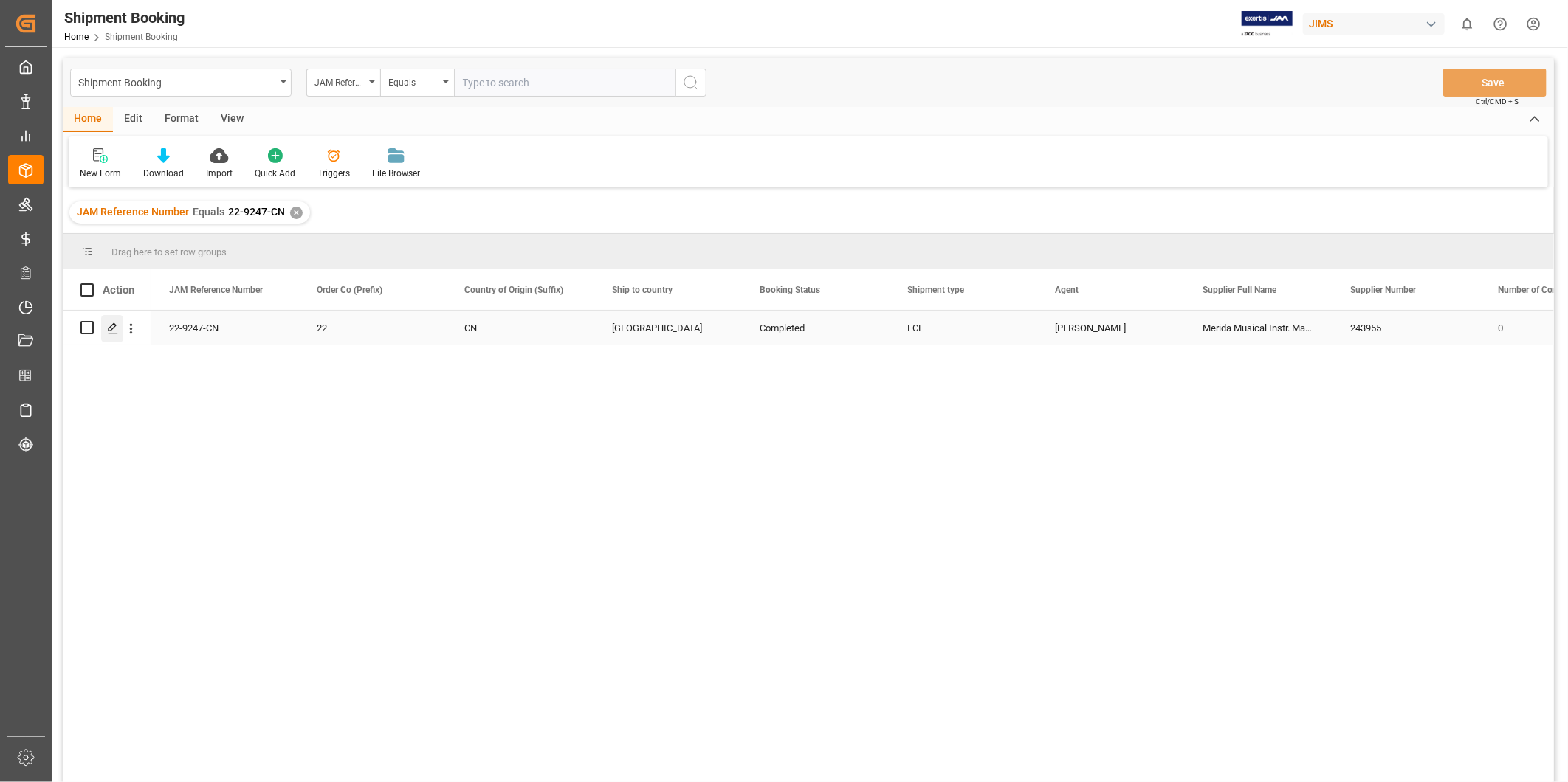
click at [115, 327] on icon "Press SPACE to select this row." at bounding box center [112, 328] width 11 height 11
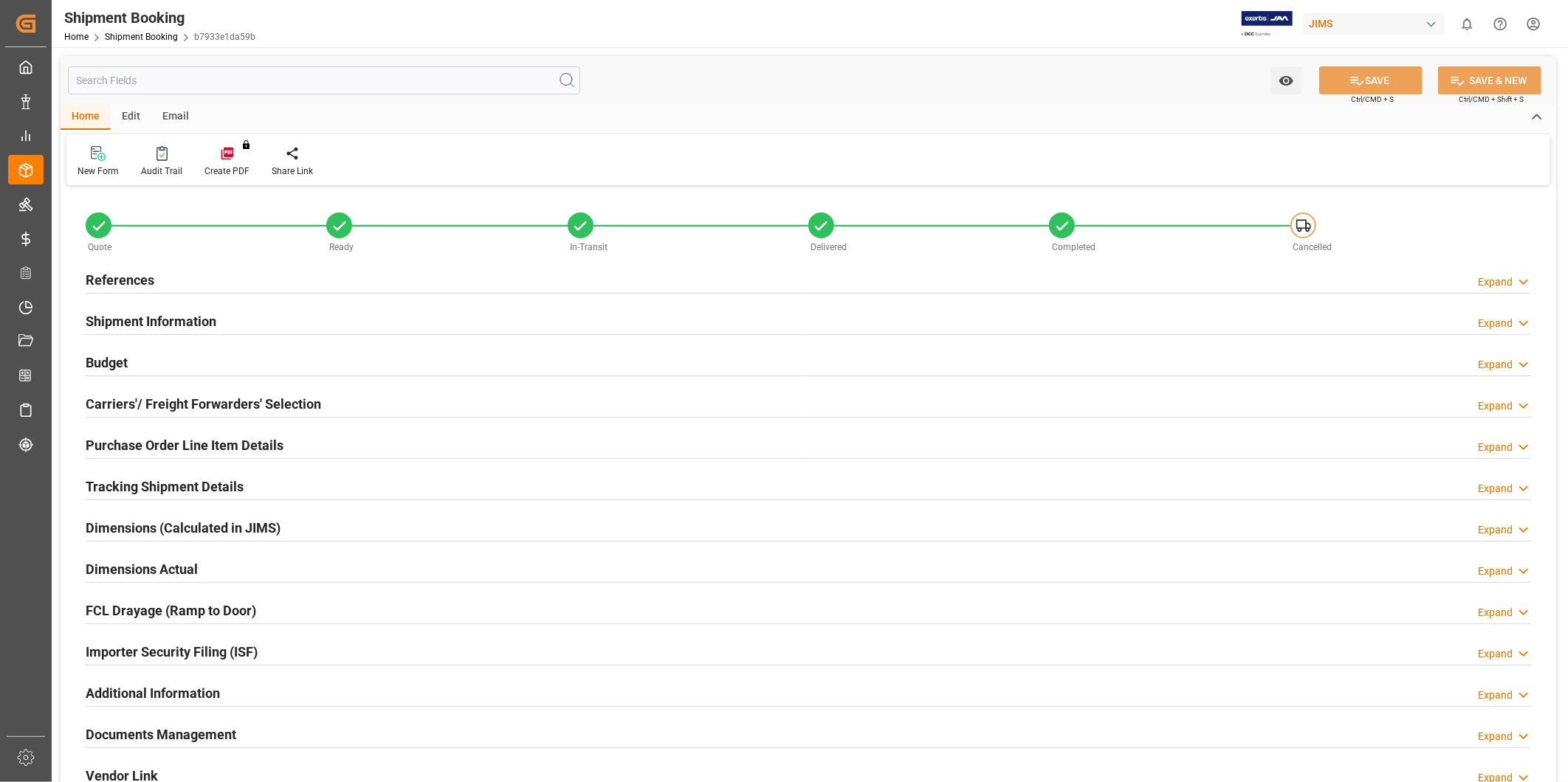
type input "0"
type input "1896"
click at [164, 367] on div "Budget Expand" at bounding box center [808, 362] width 1446 height 28
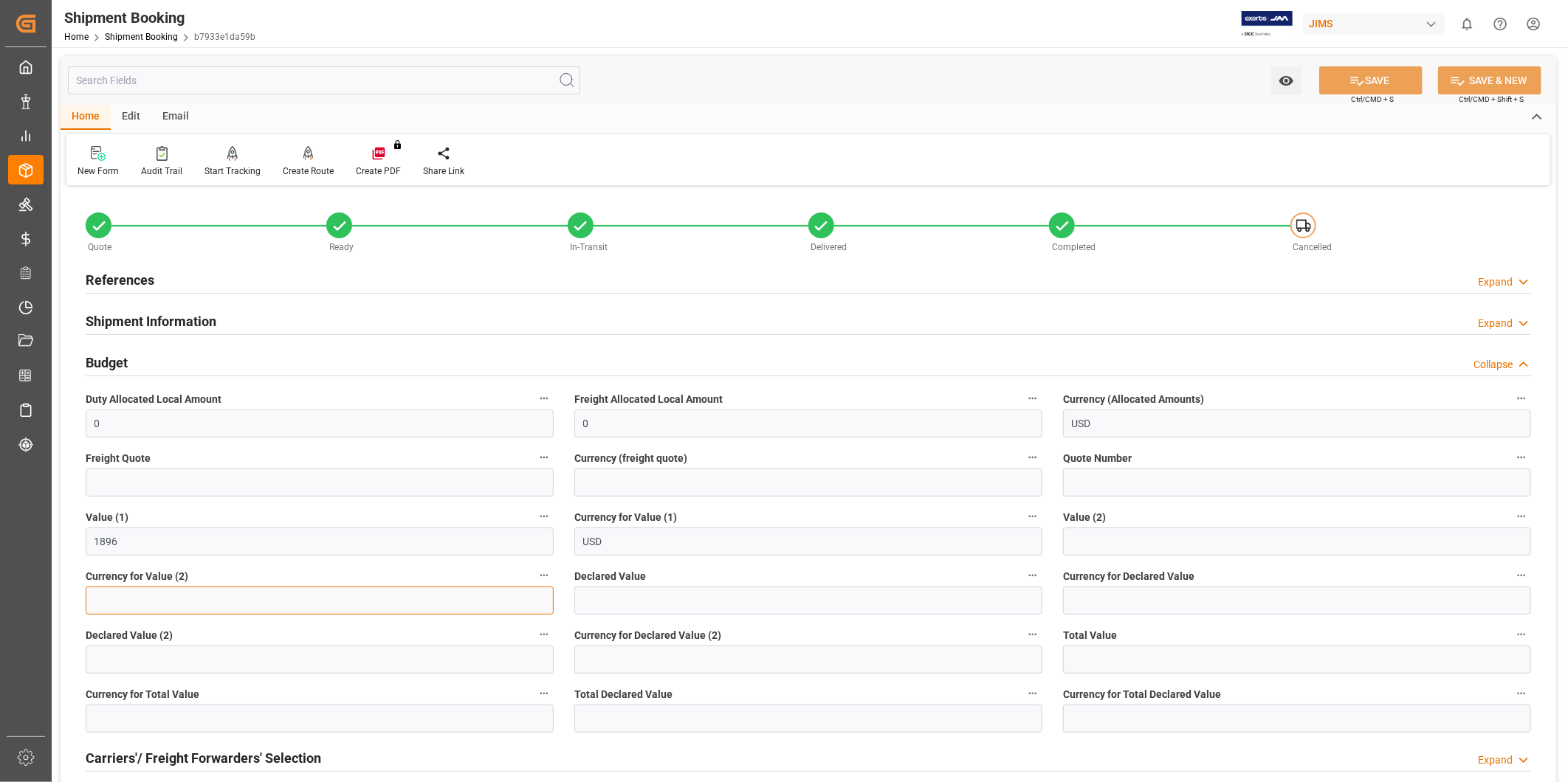
click at [224, 592] on input at bounding box center [319, 600] width 468 height 28
drag, startPoint x: 254, startPoint y: 482, endPoint x: 267, endPoint y: 482, distance: 13.0
click at [254, 482] on input "text" at bounding box center [319, 482] width 468 height 28
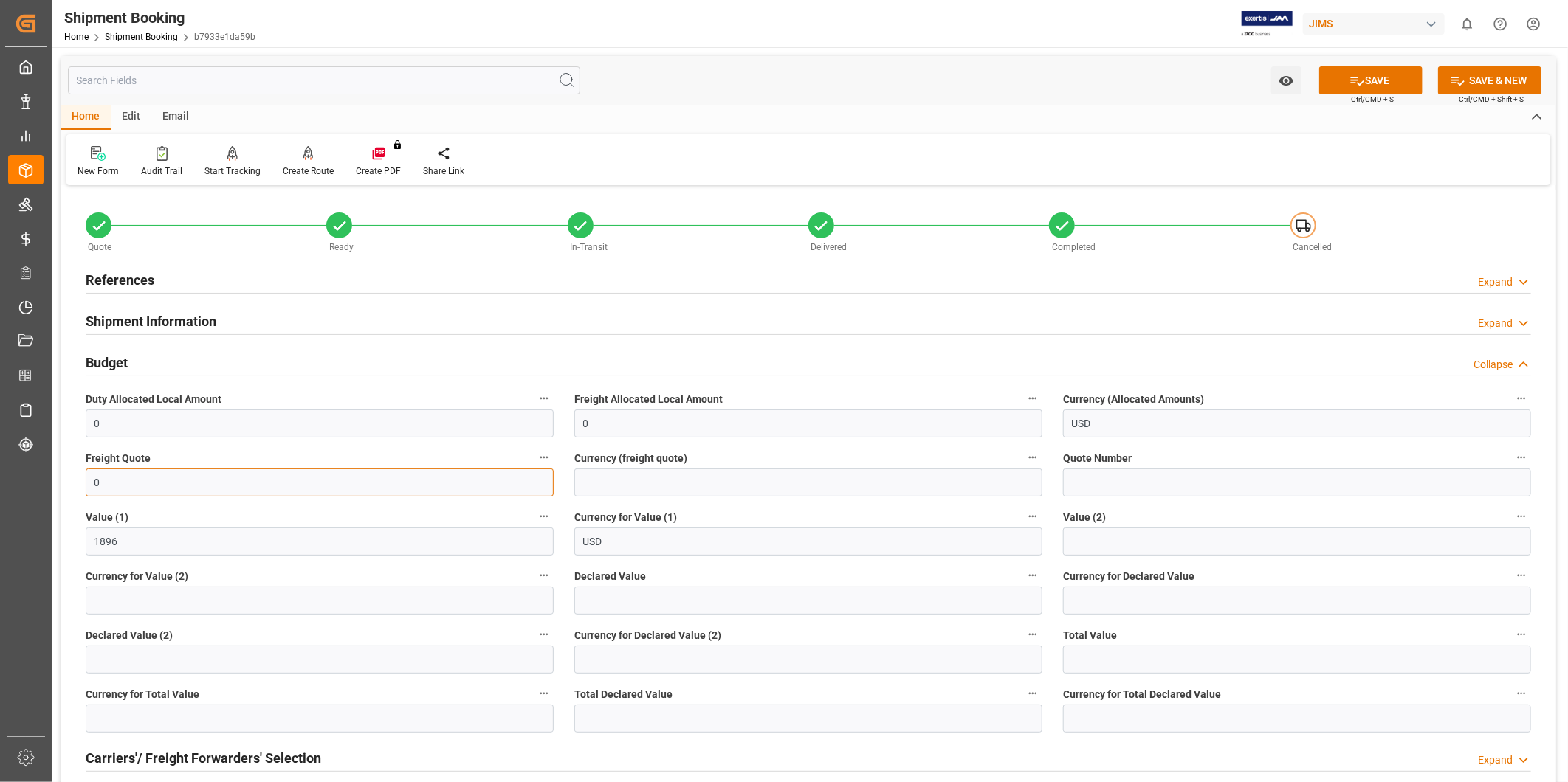
type input "0"
click at [812, 480] on input at bounding box center [808, 482] width 468 height 28
type input "USD"
click at [1386, 83] on button "SAVE" at bounding box center [1371, 81] width 104 height 28
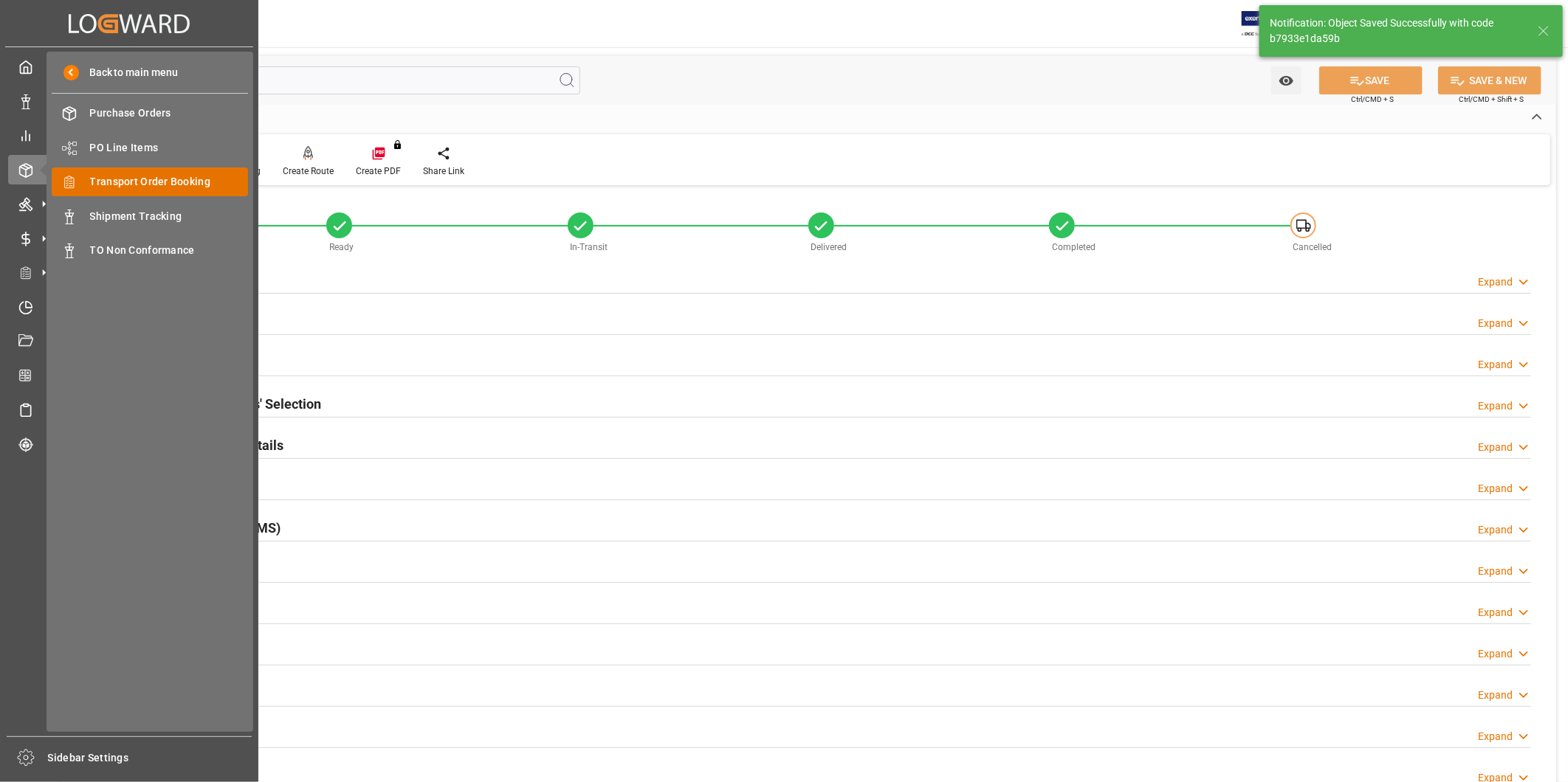
click at [161, 179] on span "Transport Order Booking" at bounding box center [170, 182] width 159 height 15
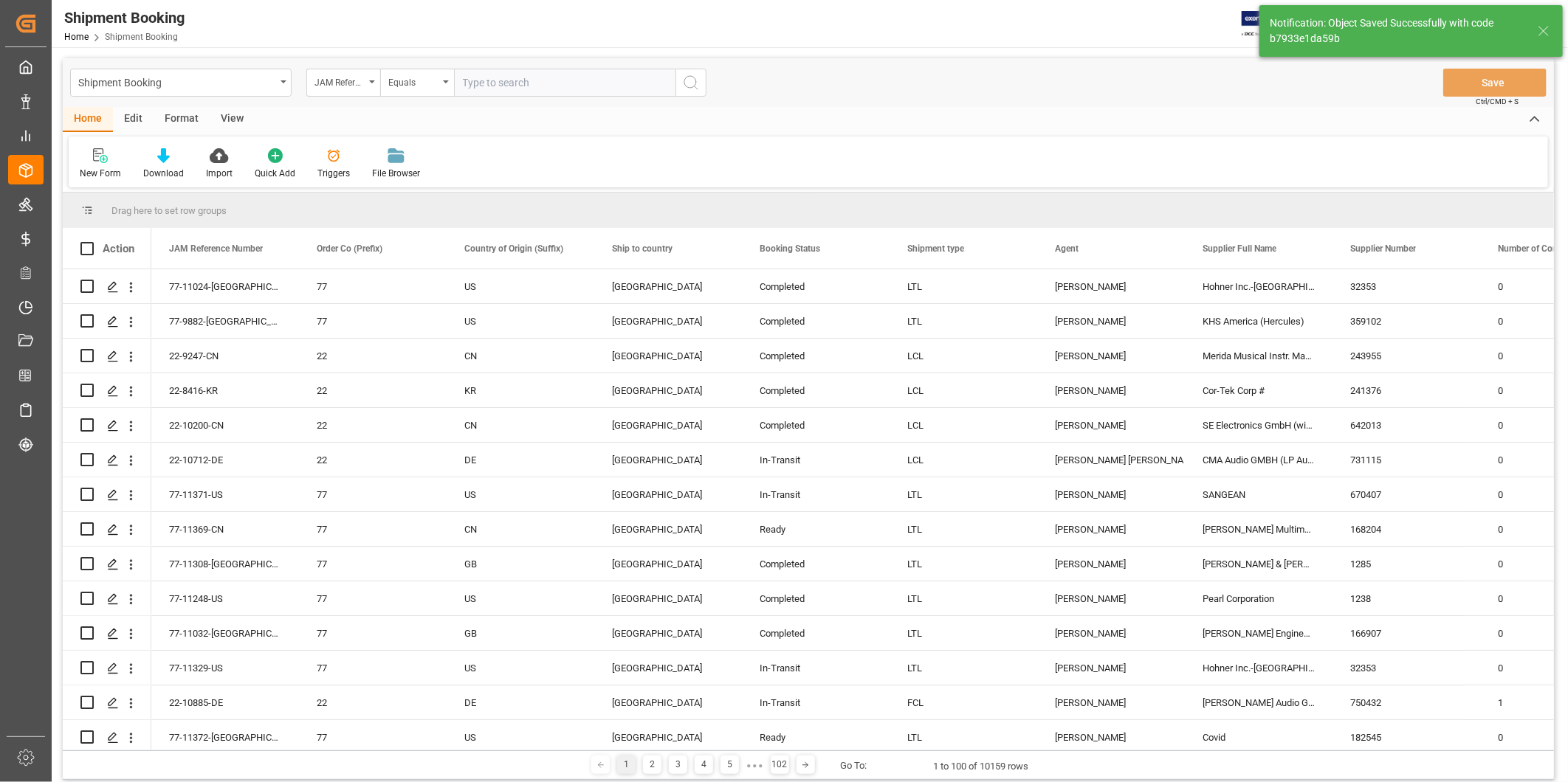
click at [574, 84] on input "text" at bounding box center [565, 82] width 222 height 28
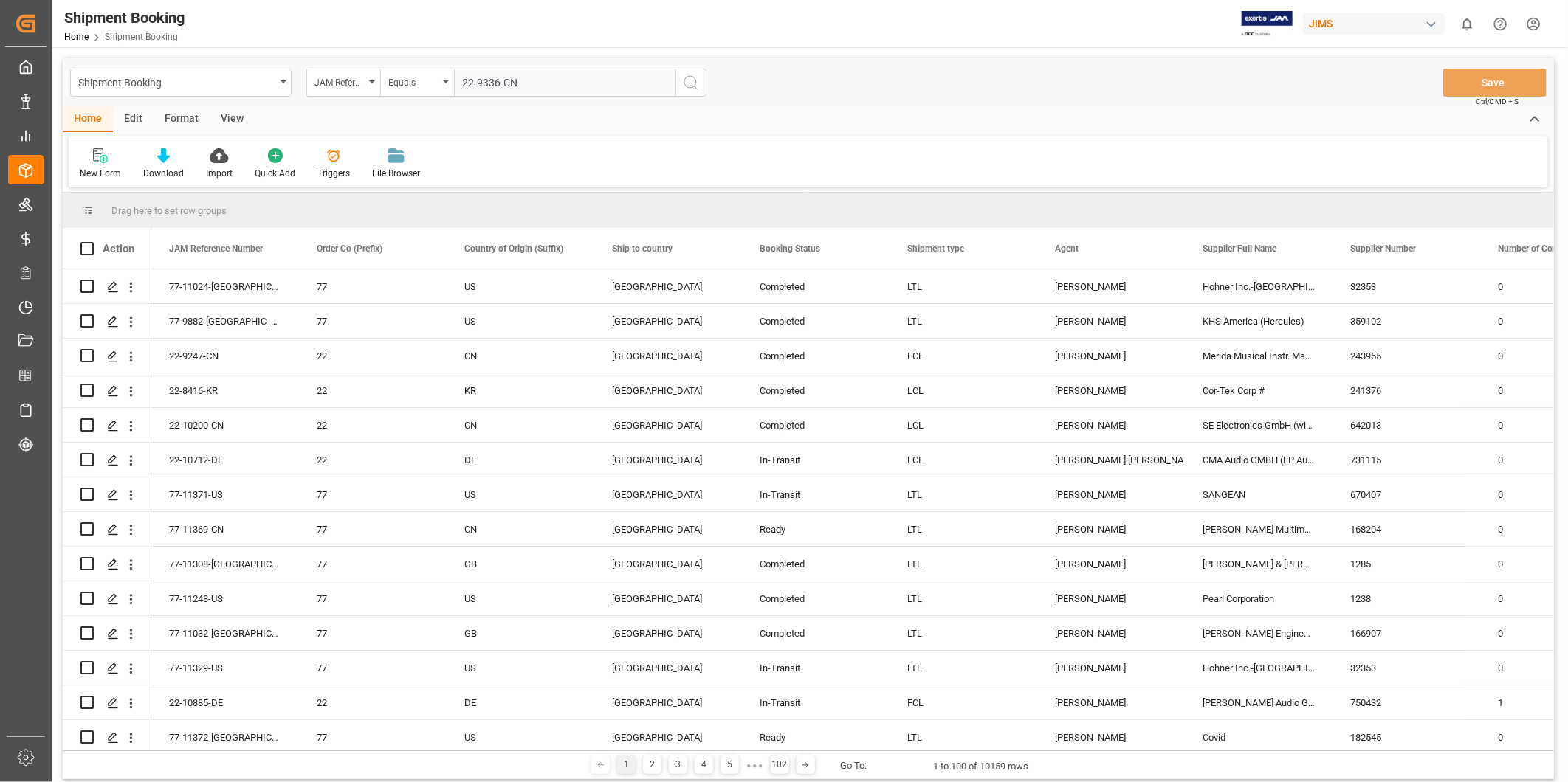
type input "22-9336-CN"
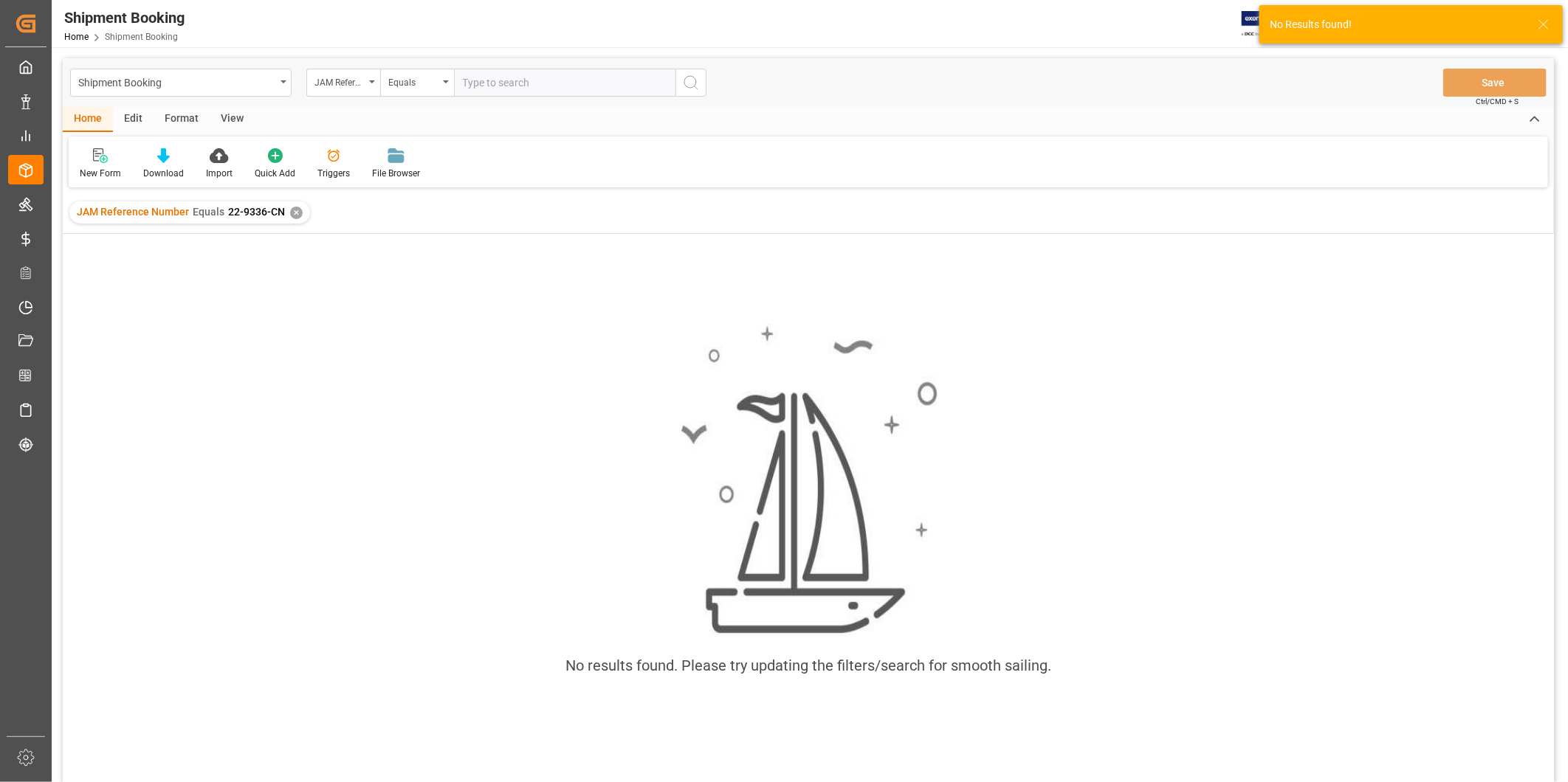
click at [300, 216] on div "✕" at bounding box center [296, 213] width 12 height 12
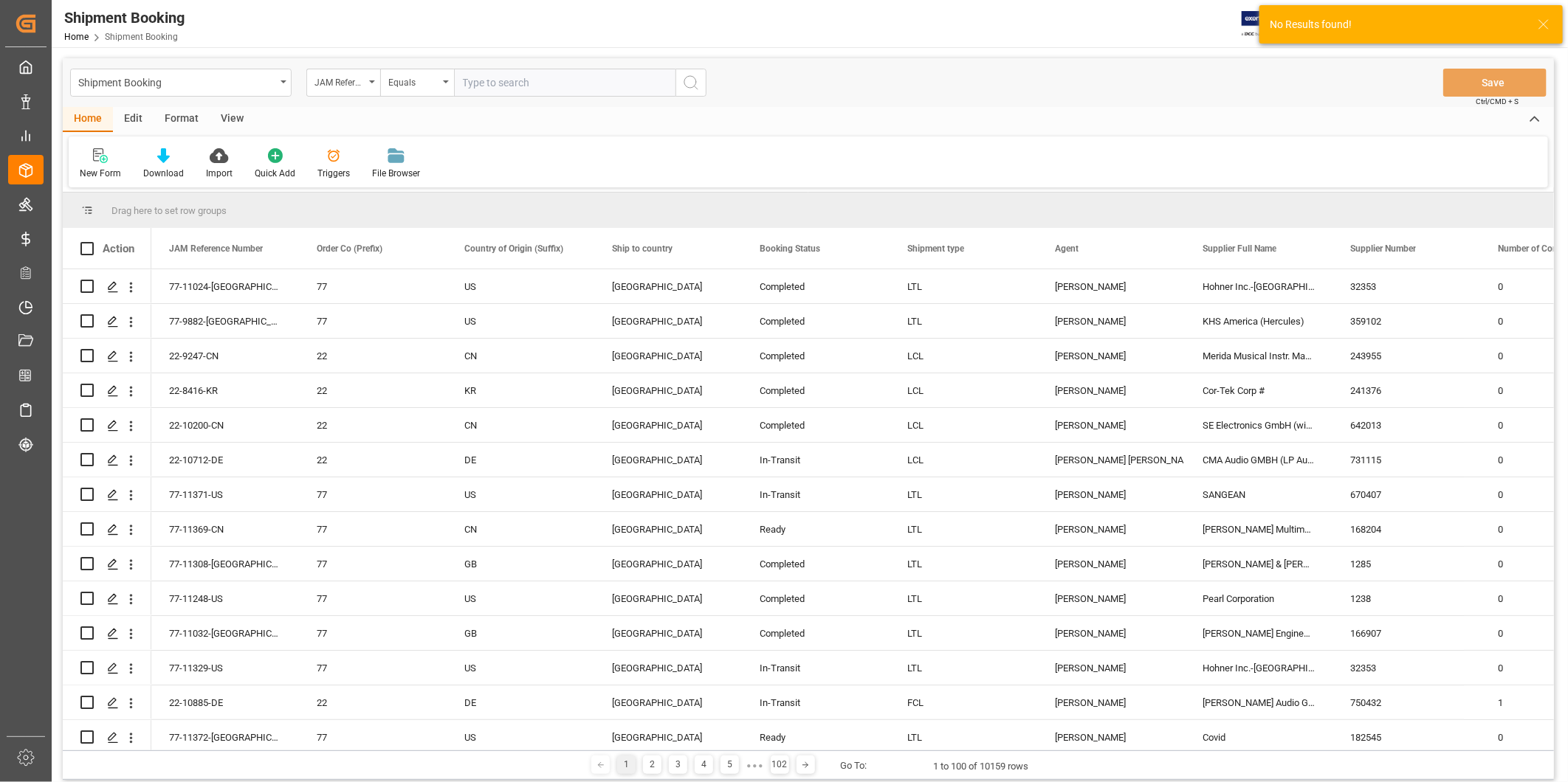
click at [504, 84] on input "text" at bounding box center [565, 82] width 222 height 28
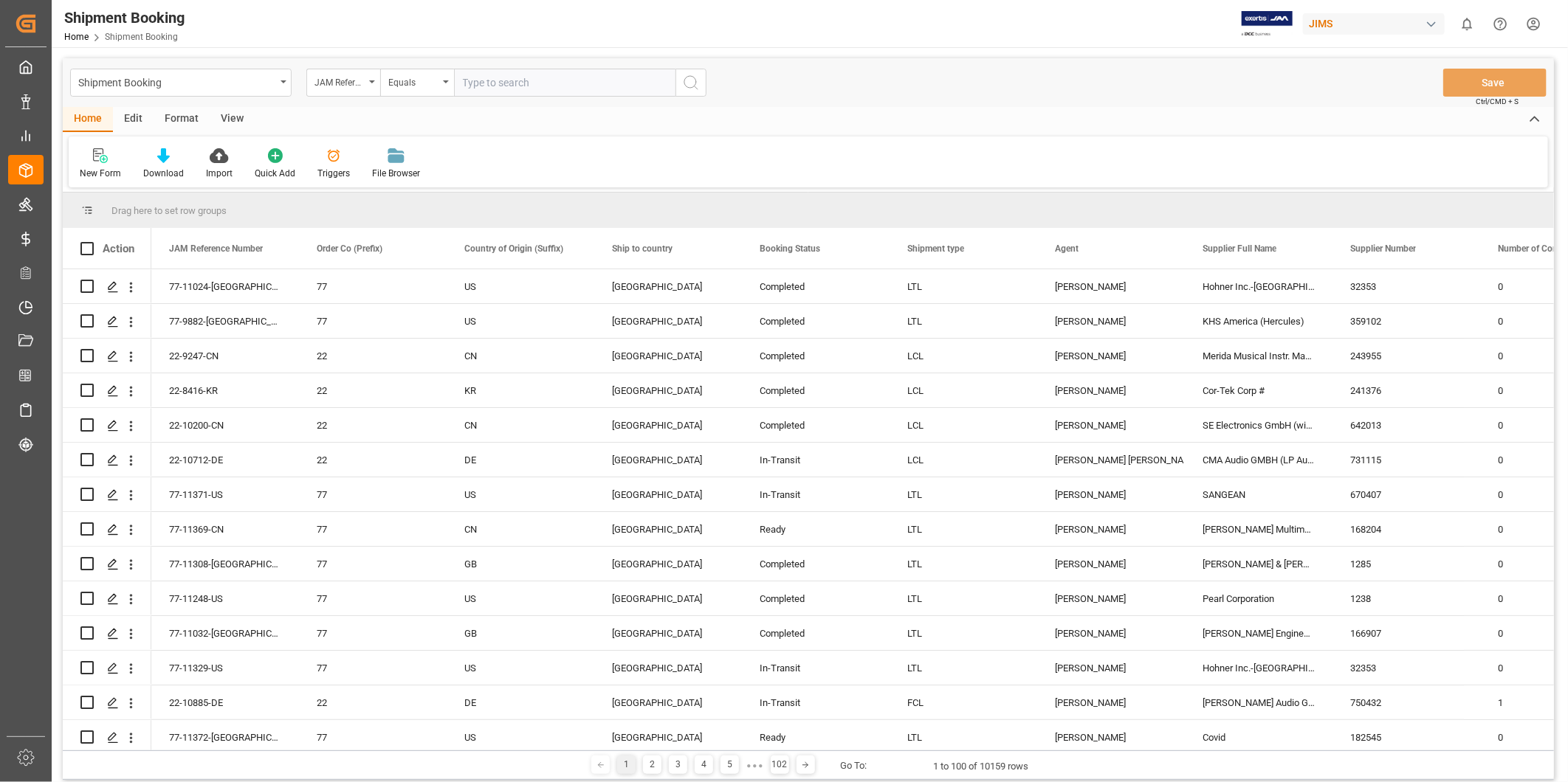
paste input "22-9336-CN"
type input "22-9336-CN"
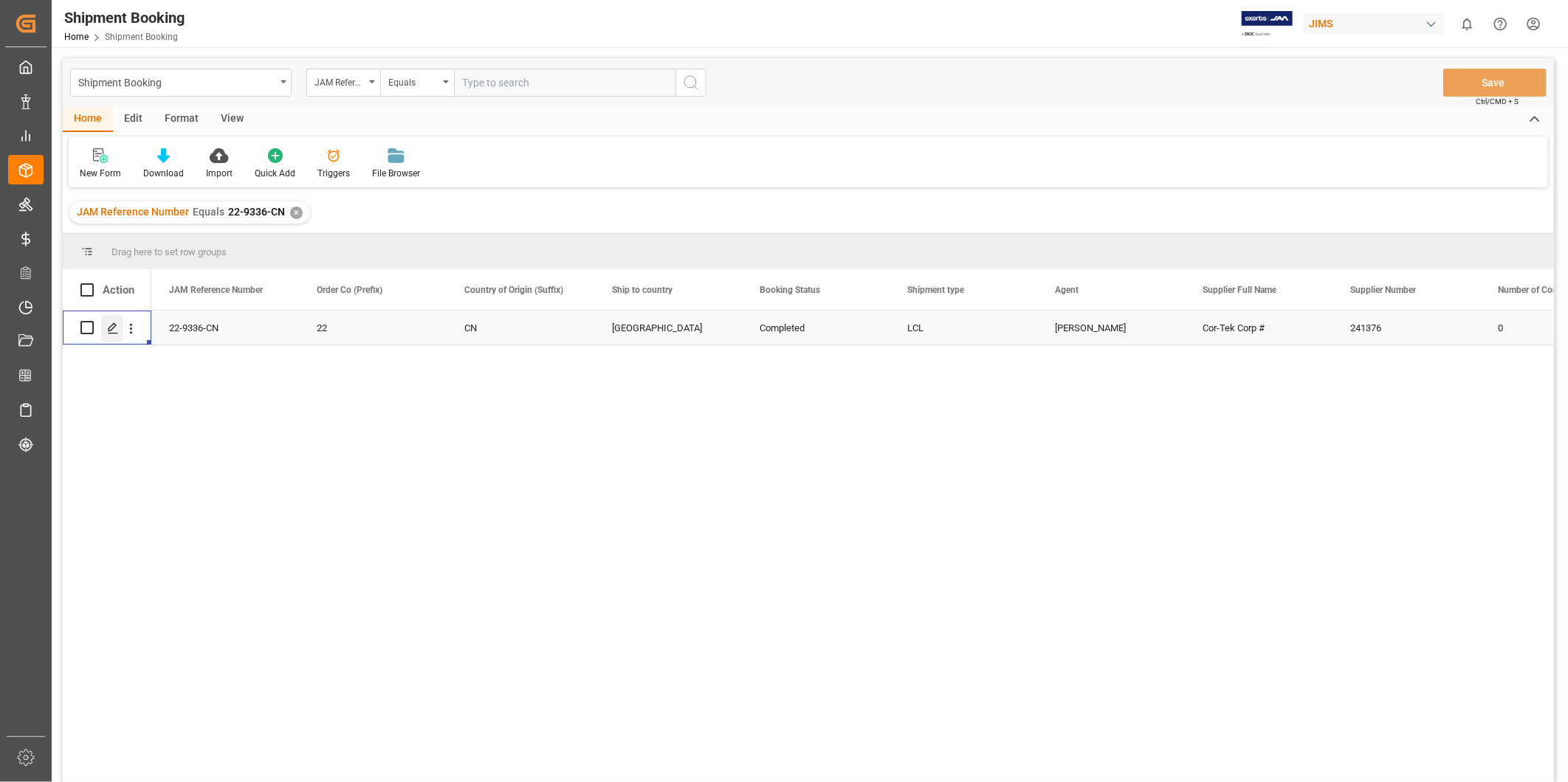
click at [121, 327] on div "Press SPACE to select this row." at bounding box center [112, 329] width 22 height 28
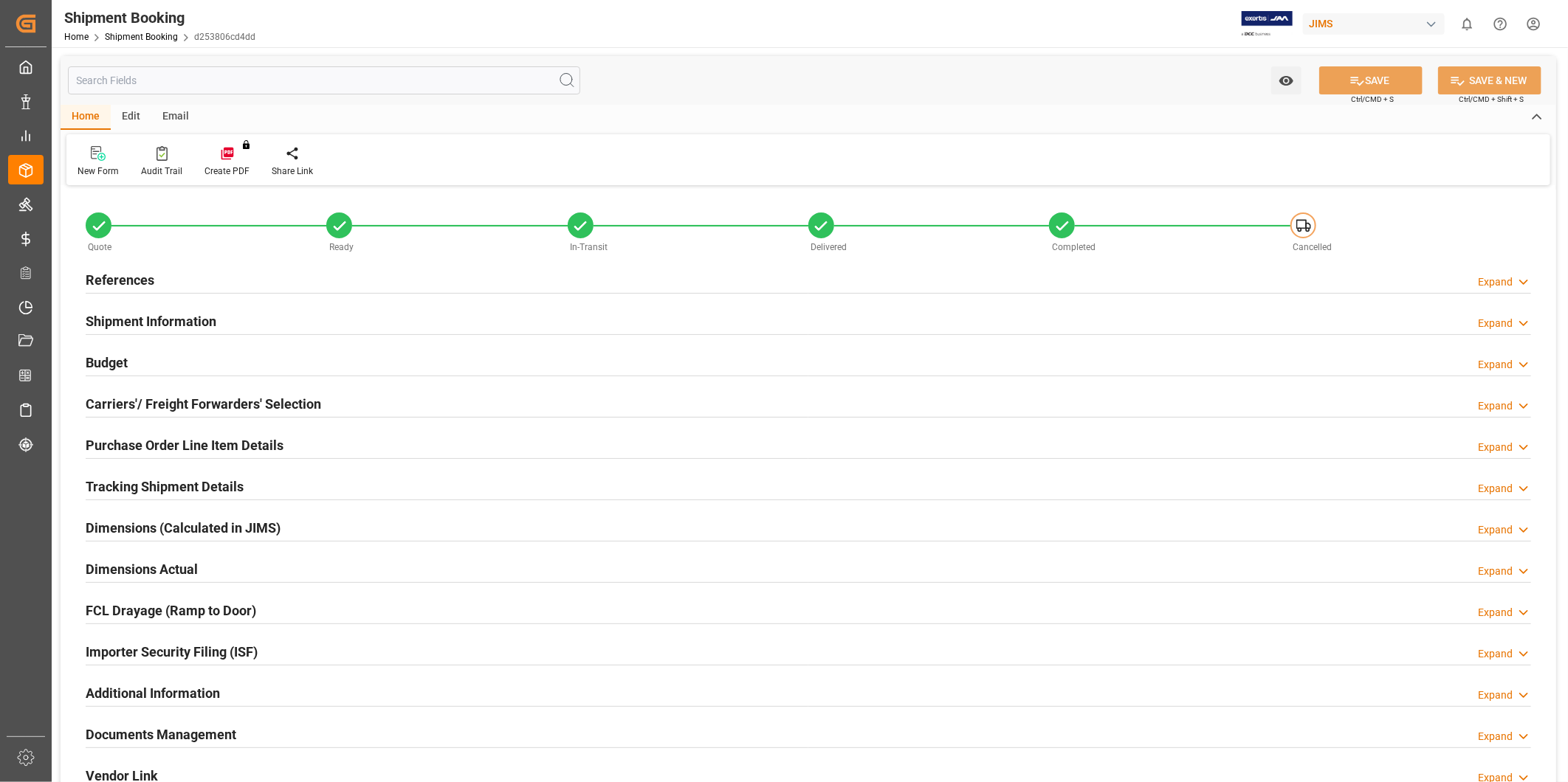
type input "0"
type input "2745.84"
click at [161, 366] on div "Budget Expand" at bounding box center [808, 362] width 1446 height 28
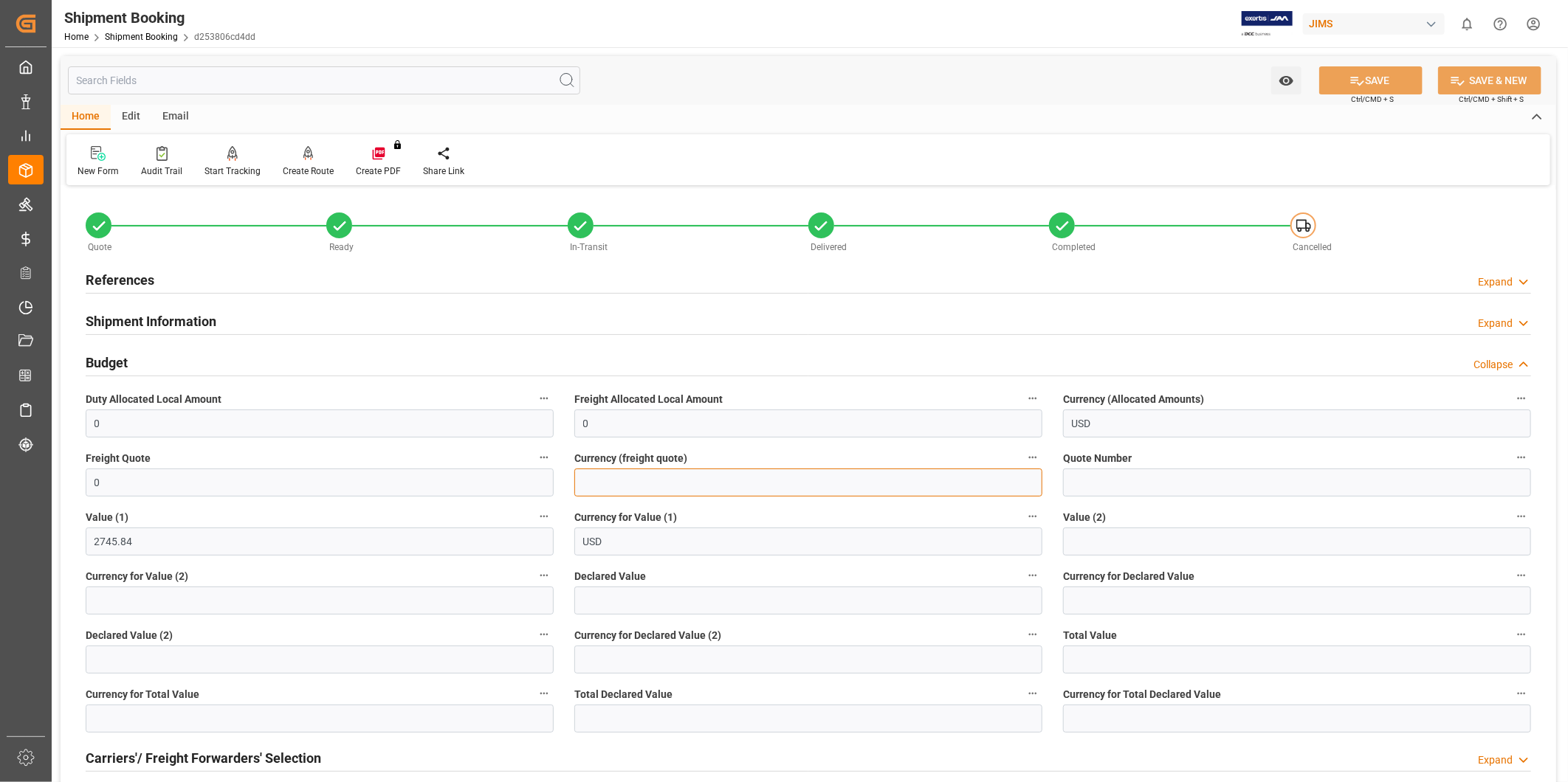
click at [630, 487] on input at bounding box center [808, 482] width 468 height 28
type input "USD"
click at [1375, 67] on button "SAVE" at bounding box center [1371, 81] width 104 height 28
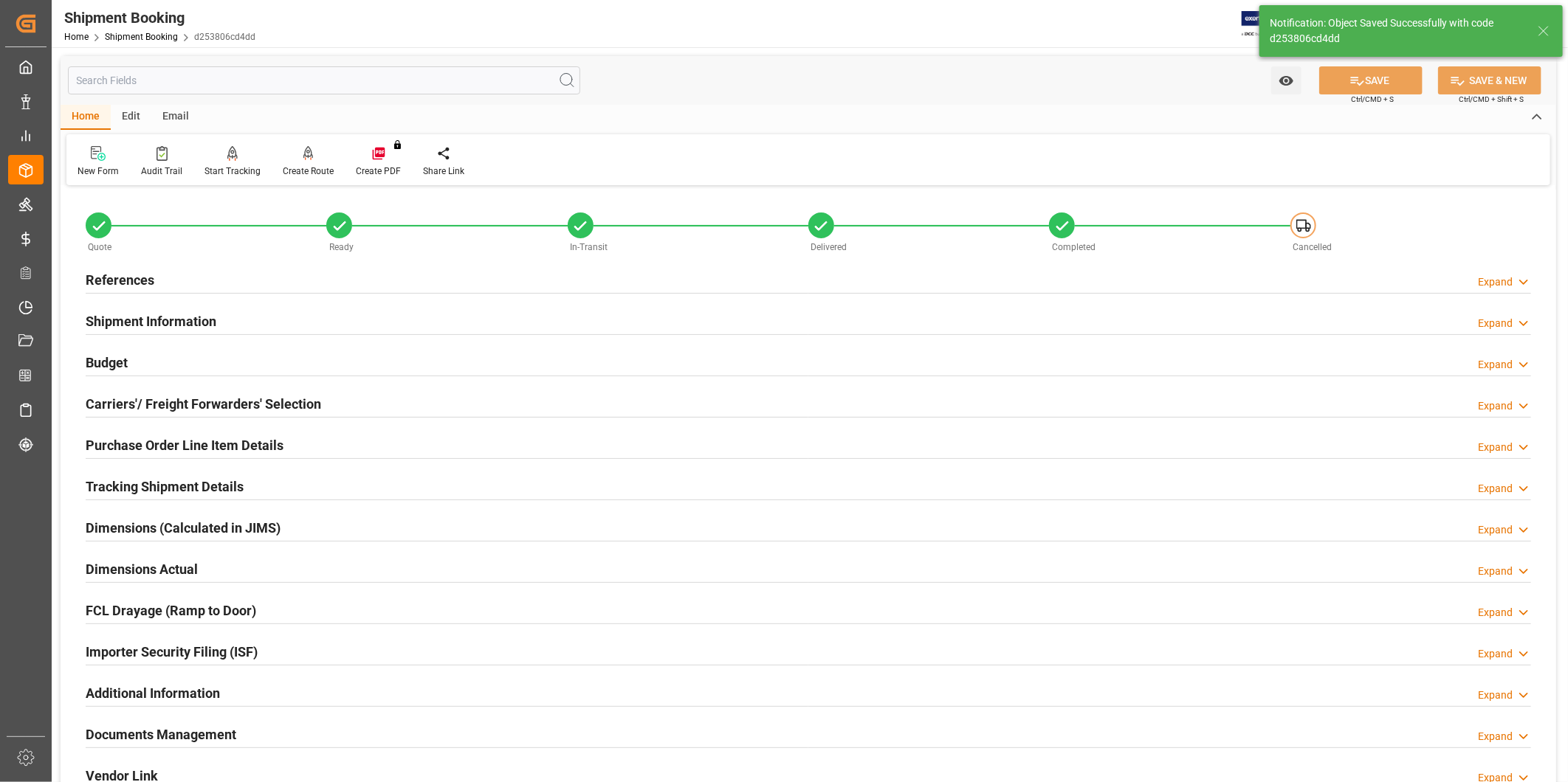
click at [253, 373] on div "Budget Expand" at bounding box center [808, 362] width 1446 height 28
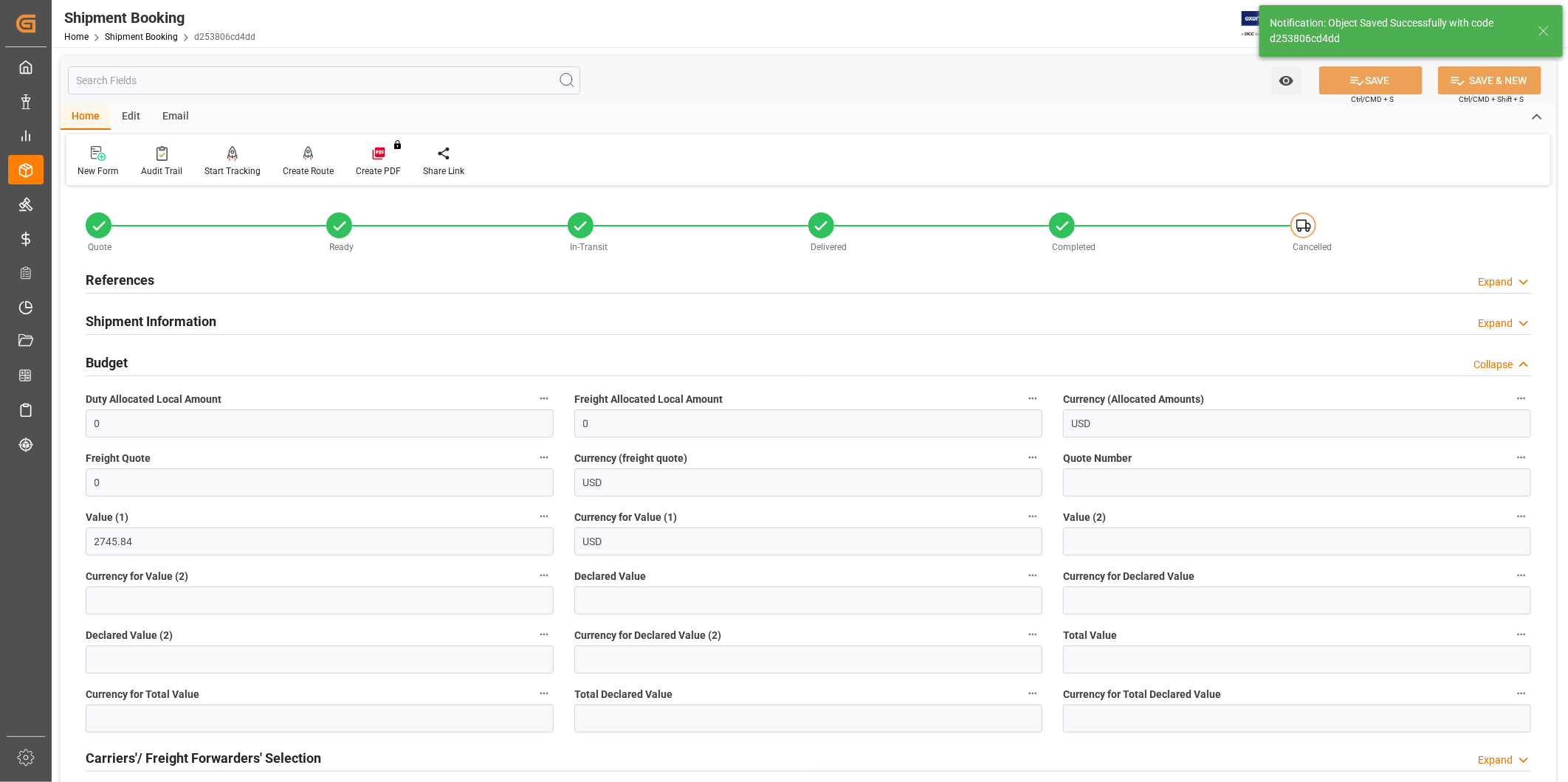
click at [254, 366] on div "Budget Collapse" at bounding box center [808, 362] width 1446 height 28
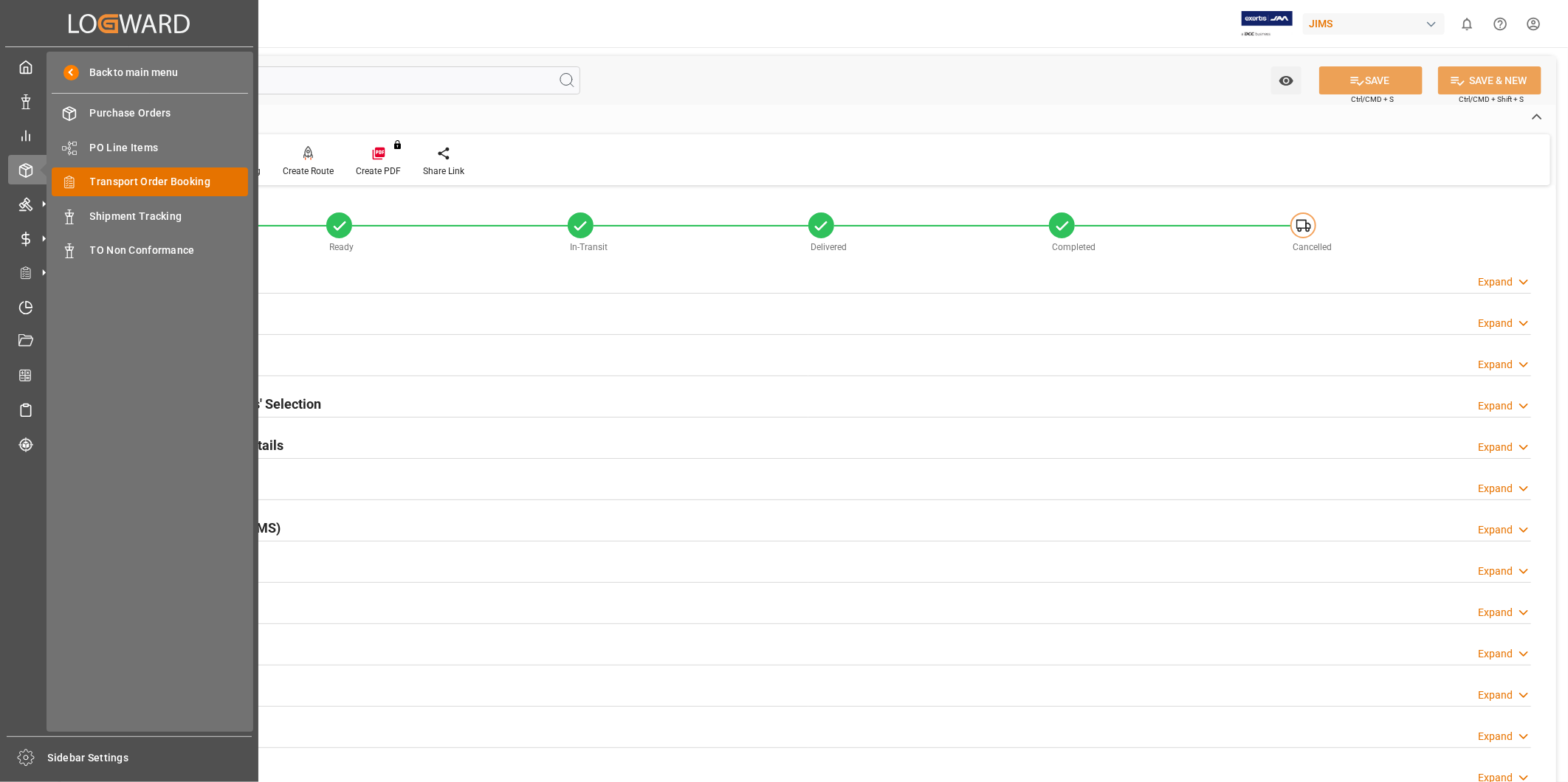
click at [121, 183] on span "Transport Order Booking" at bounding box center [170, 182] width 159 height 15
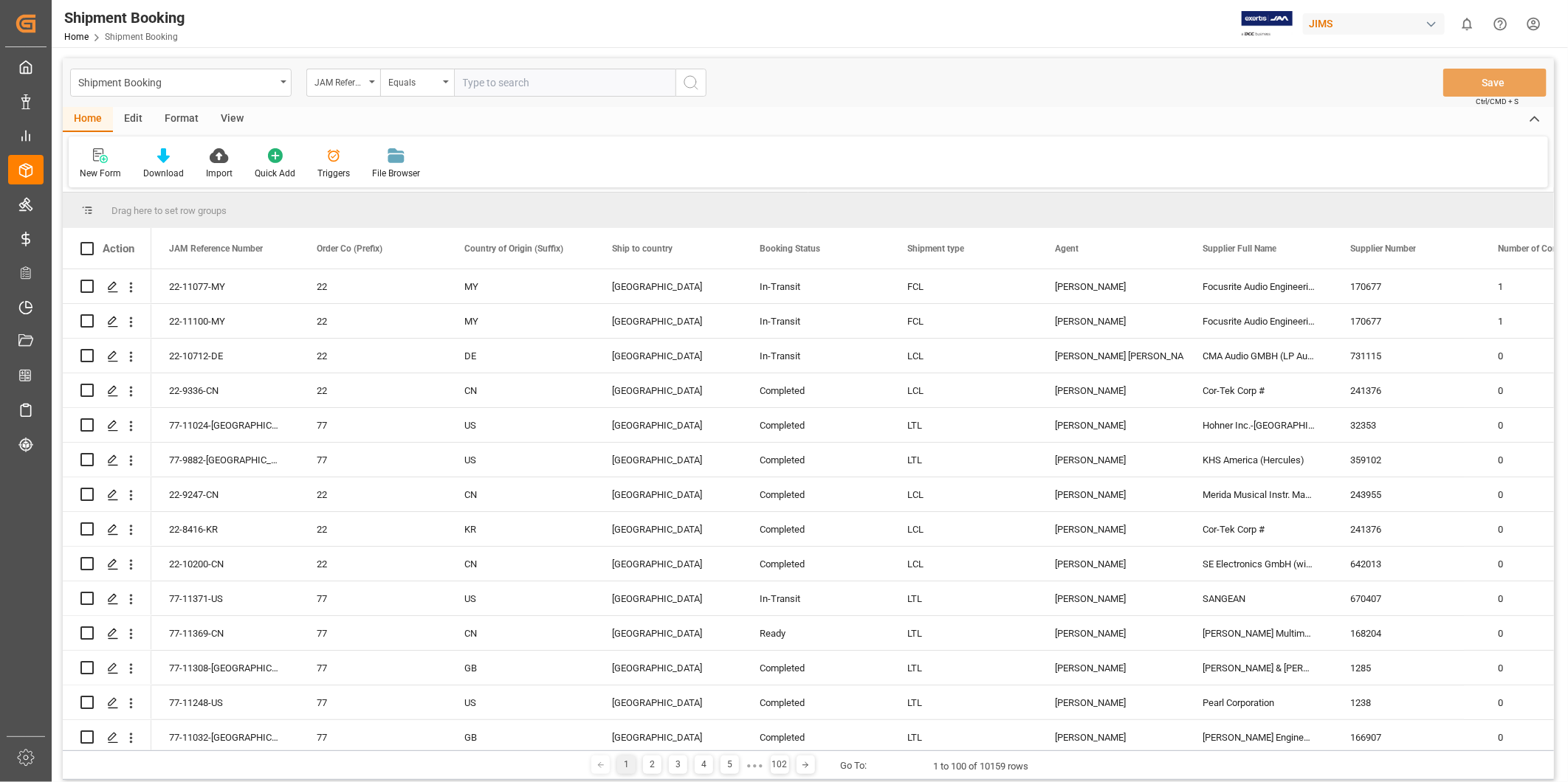
click at [539, 79] on input "text" at bounding box center [565, 82] width 222 height 28
type input "22-11241-[GEOGRAPHIC_DATA]"
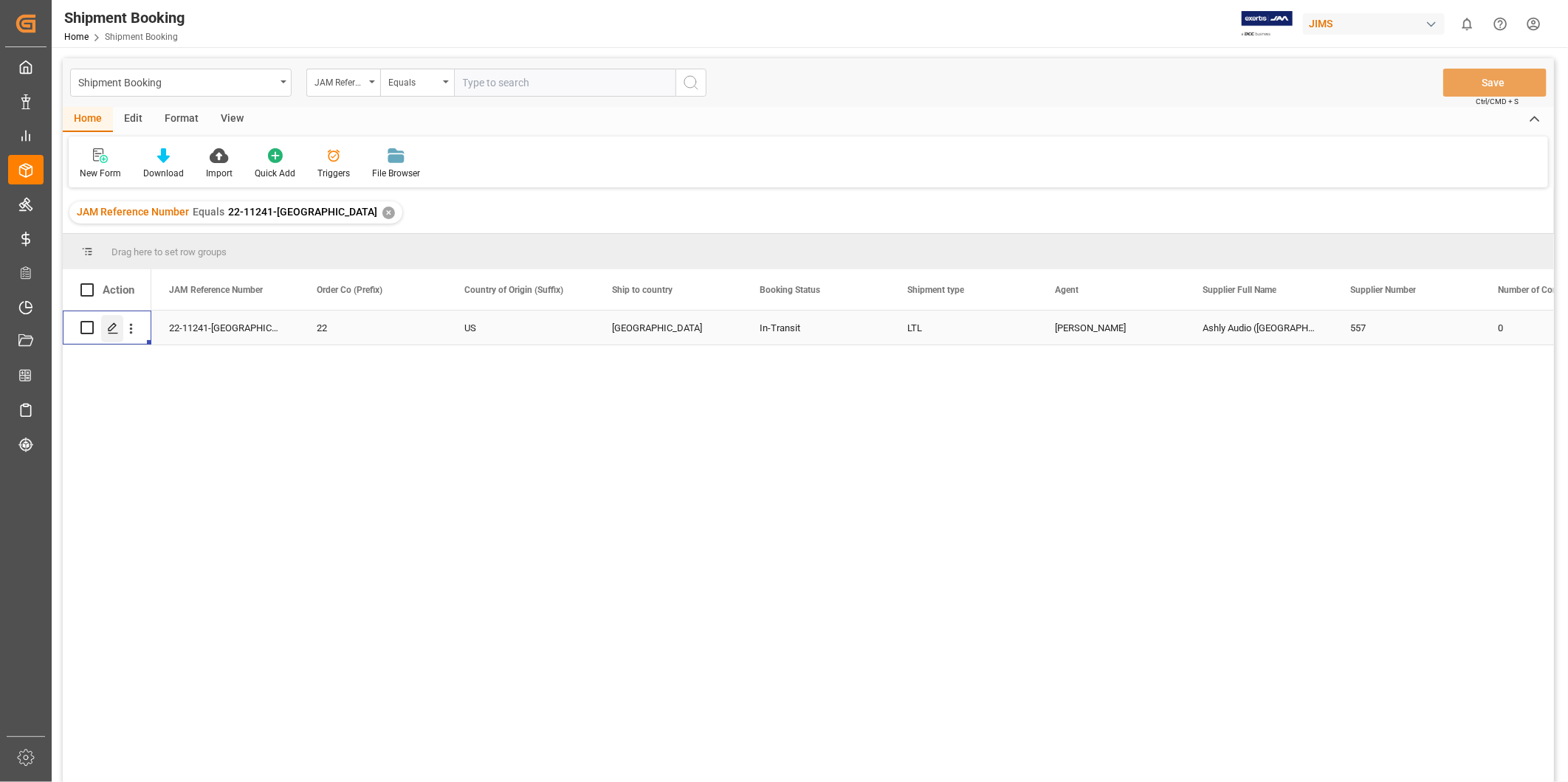
click at [107, 327] on icon "Press SPACE to select this row." at bounding box center [112, 328] width 11 height 11
